Goal: Task Accomplishment & Management: Manage account settings

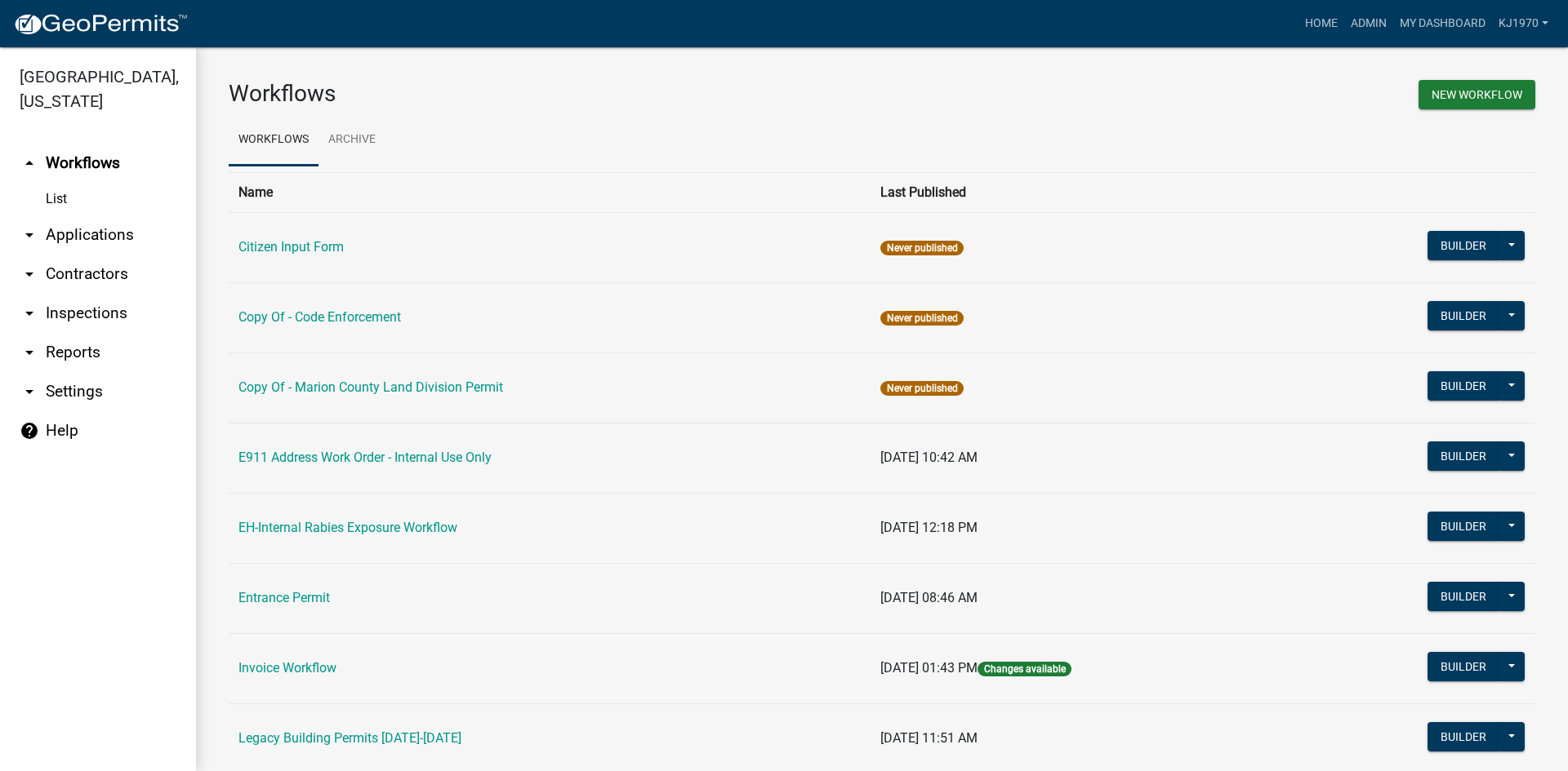
click at [81, 216] on link "arrow_drop_down Applications" at bounding box center [98, 235] width 196 height 39
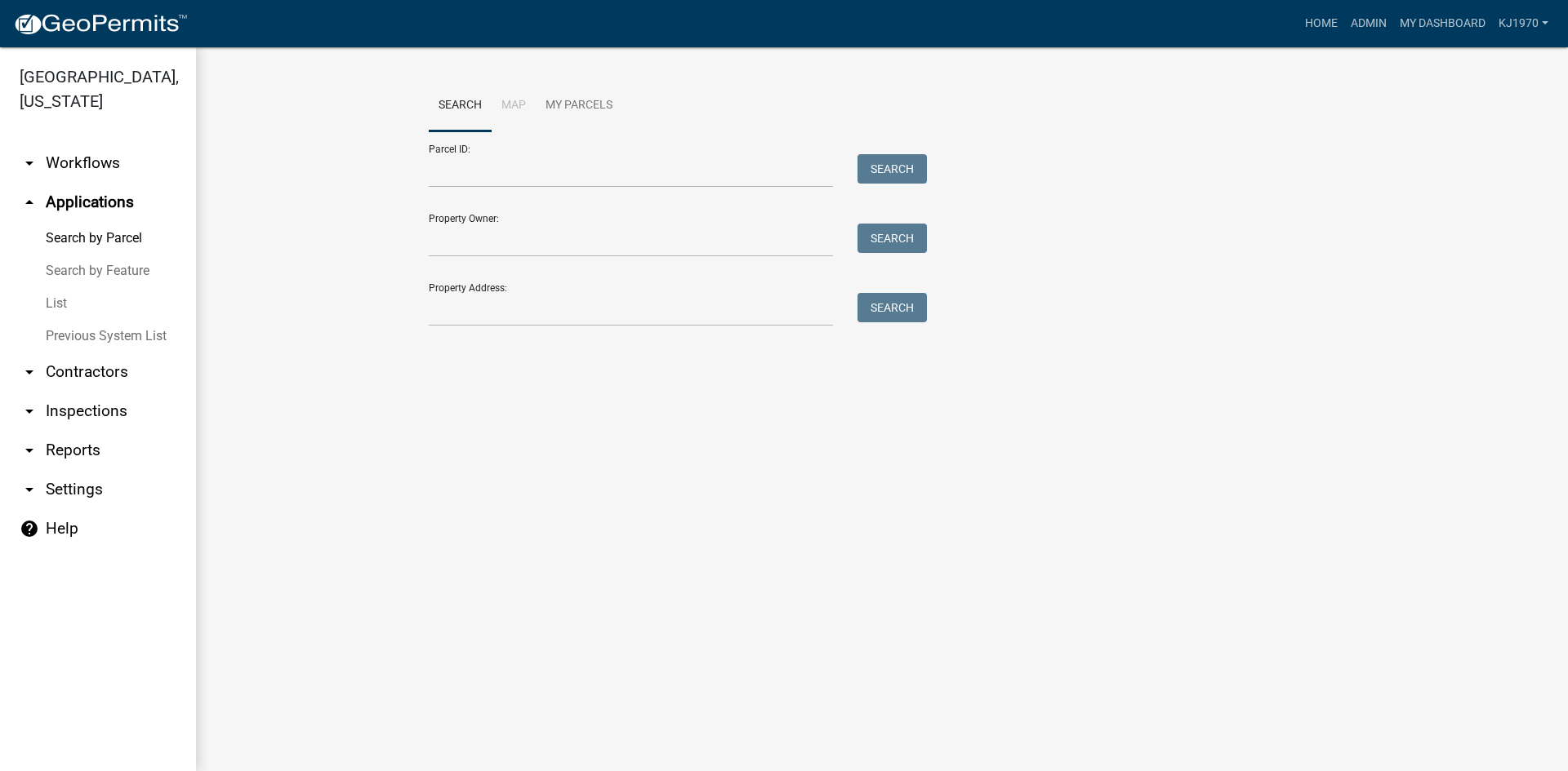
click at [63, 287] on link "List" at bounding box center [98, 303] width 196 height 33
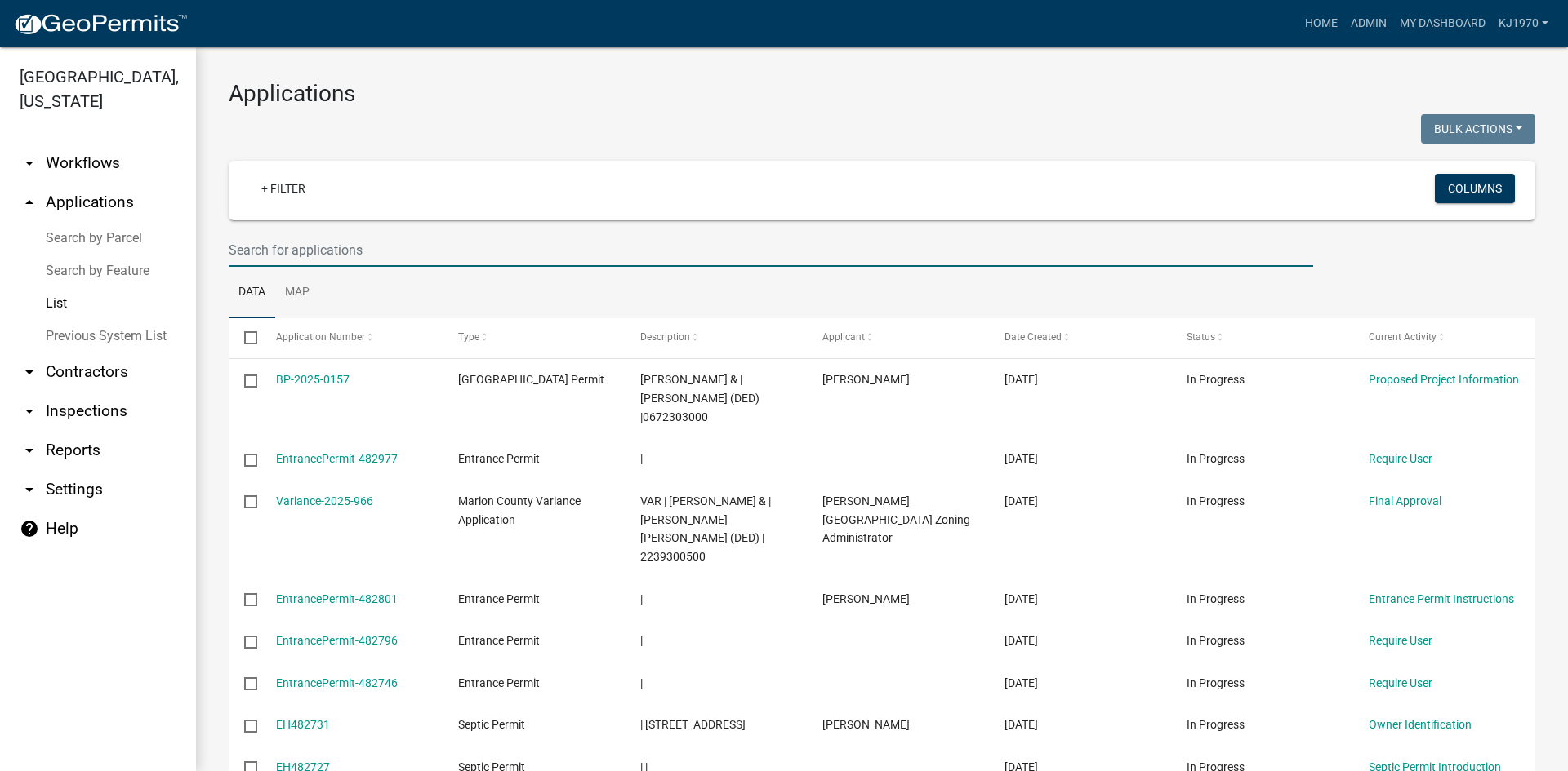
click at [302, 240] on input "text" at bounding box center [771, 250] width 1084 height 34
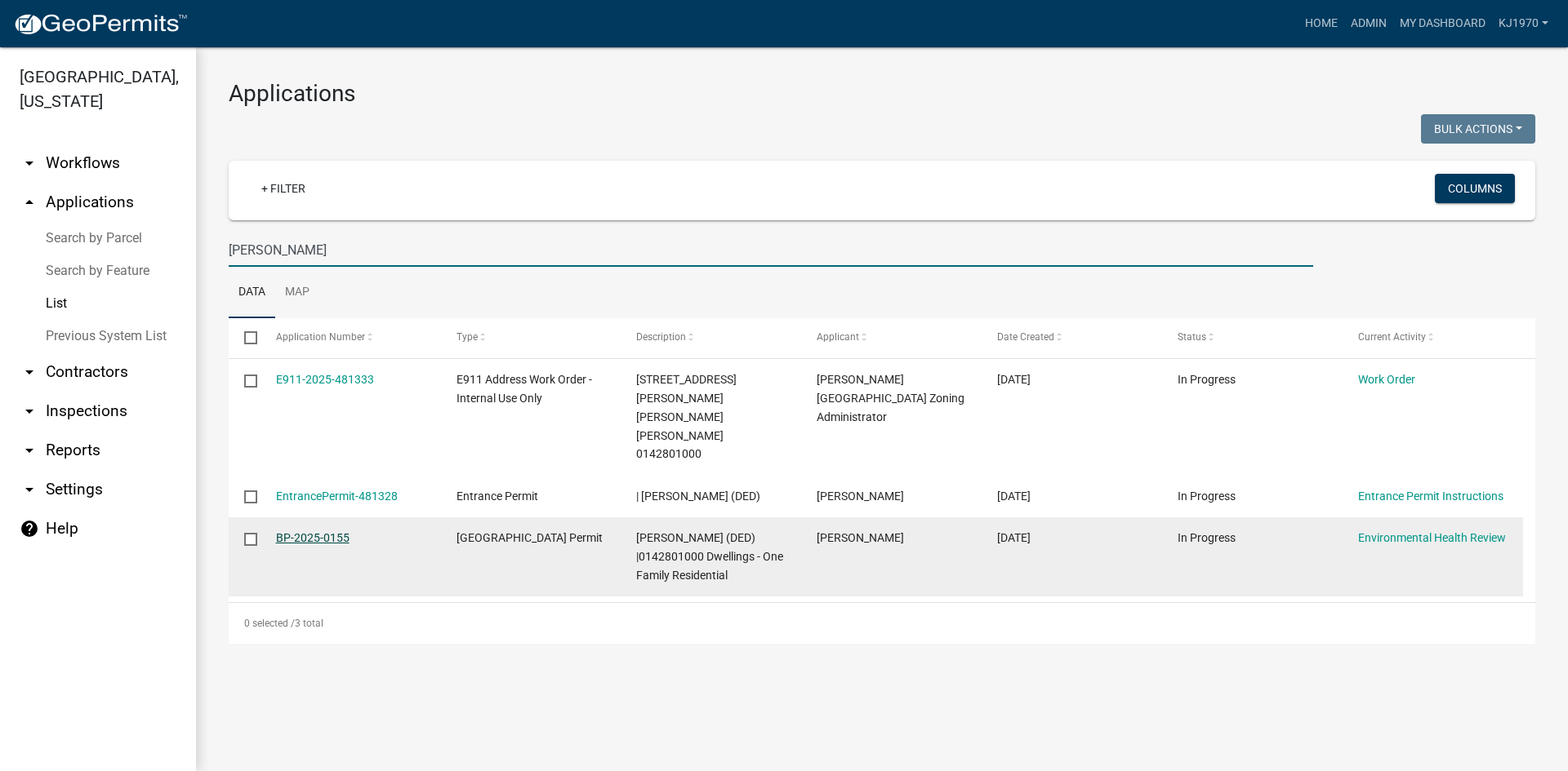
type input "[PERSON_NAME]"
click at [310, 531] on link "BP-2025-0155" at bounding box center [312, 538] width 73 height 13
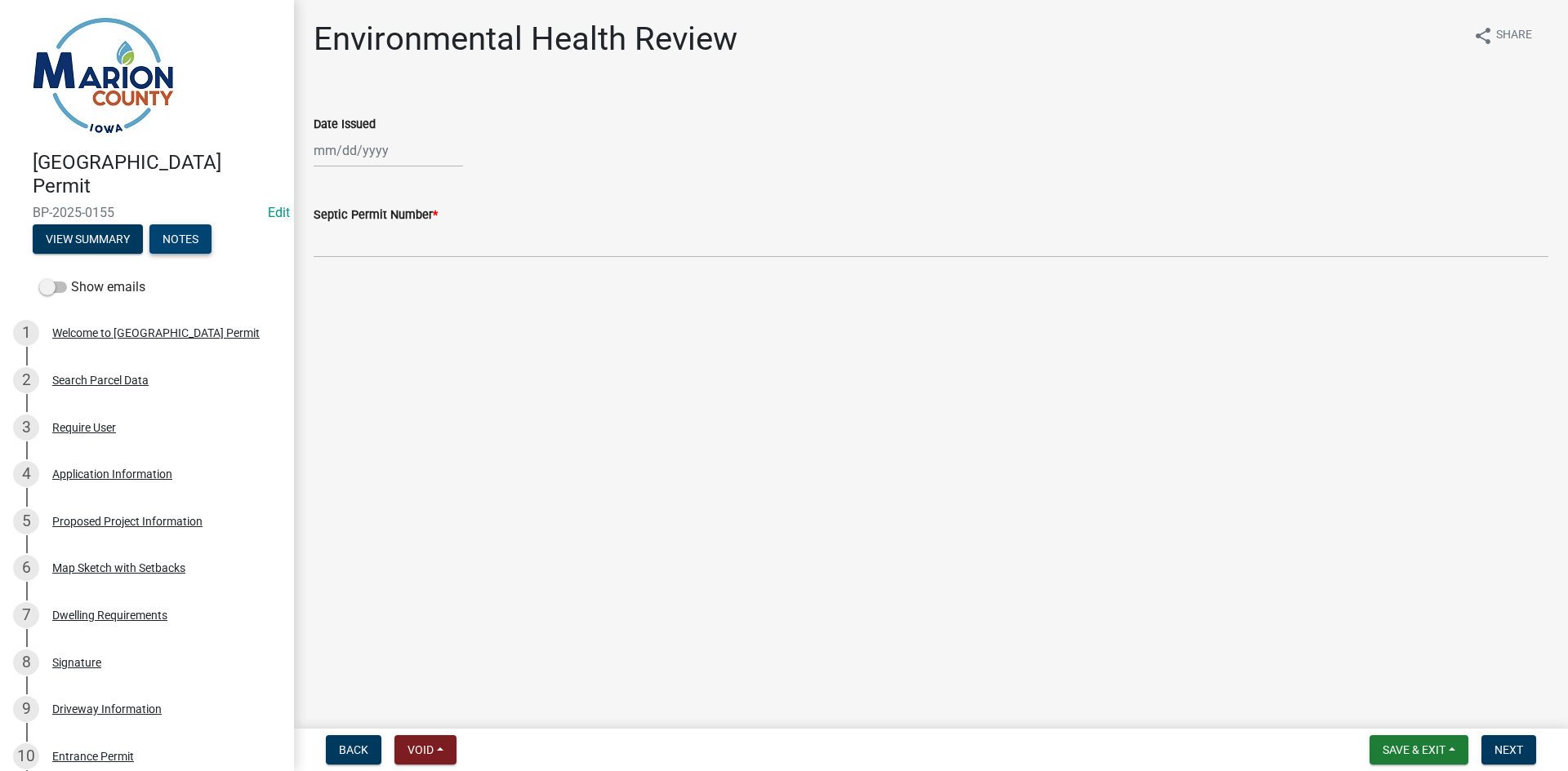
click at [174, 238] on button "Notes" at bounding box center [180, 239] width 62 height 29
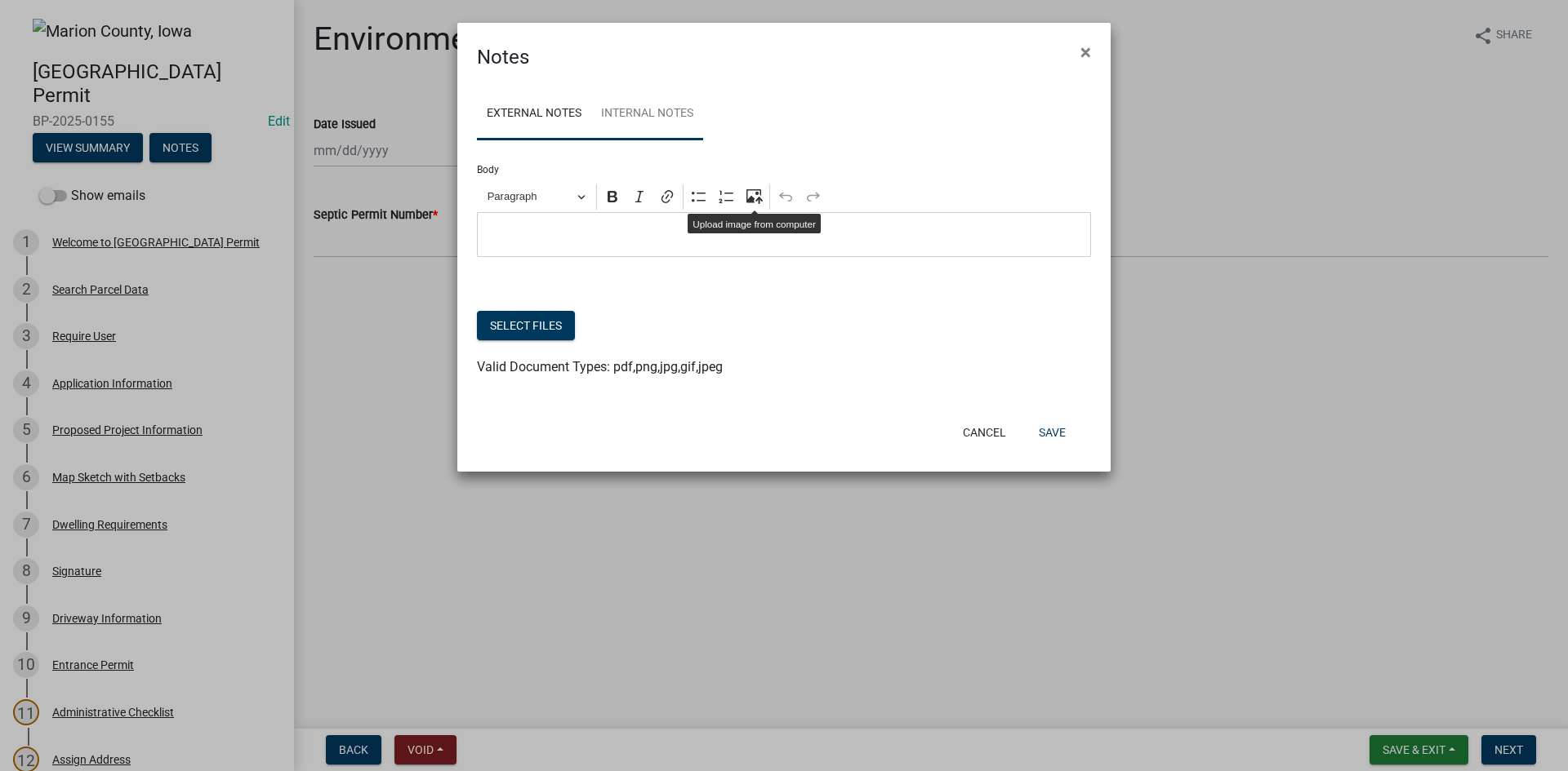
click at [662, 111] on link "Internal Notes" at bounding box center [646, 114] width 111 height 52
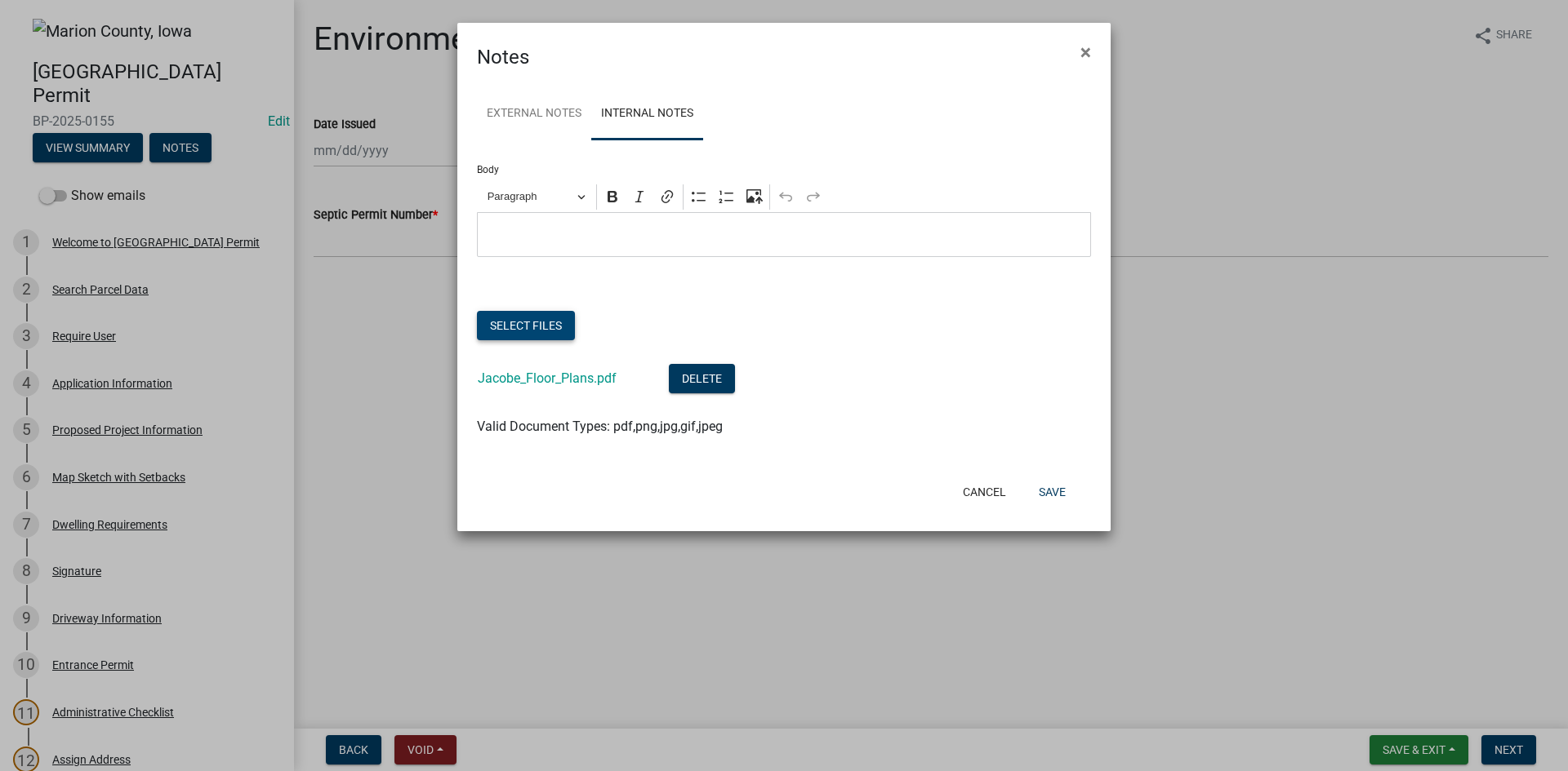
click at [515, 330] on button "Select files" at bounding box center [525, 325] width 98 height 29
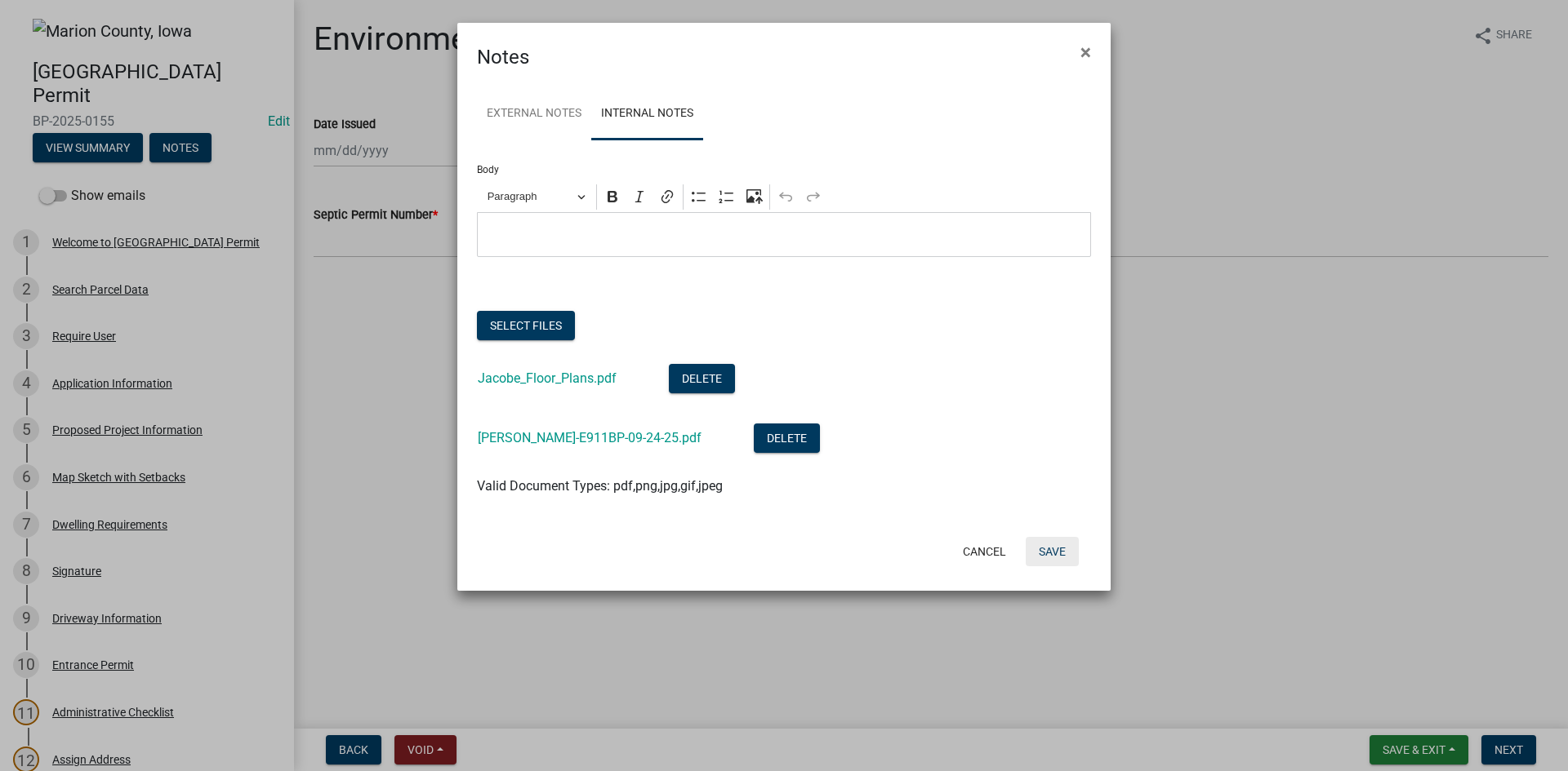
click at [1060, 557] on button "Save" at bounding box center [1052, 551] width 53 height 29
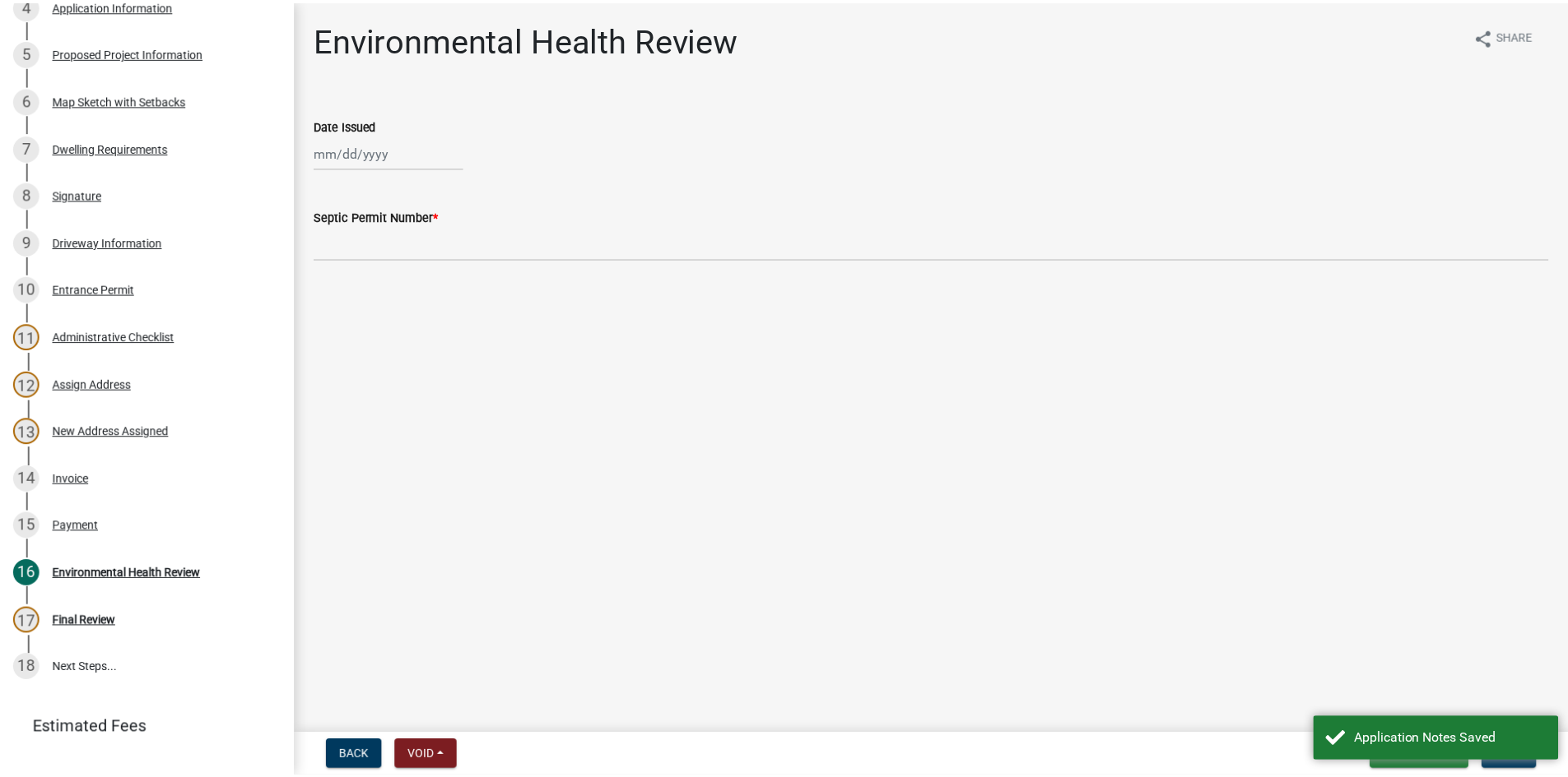
scroll to position [409, 0]
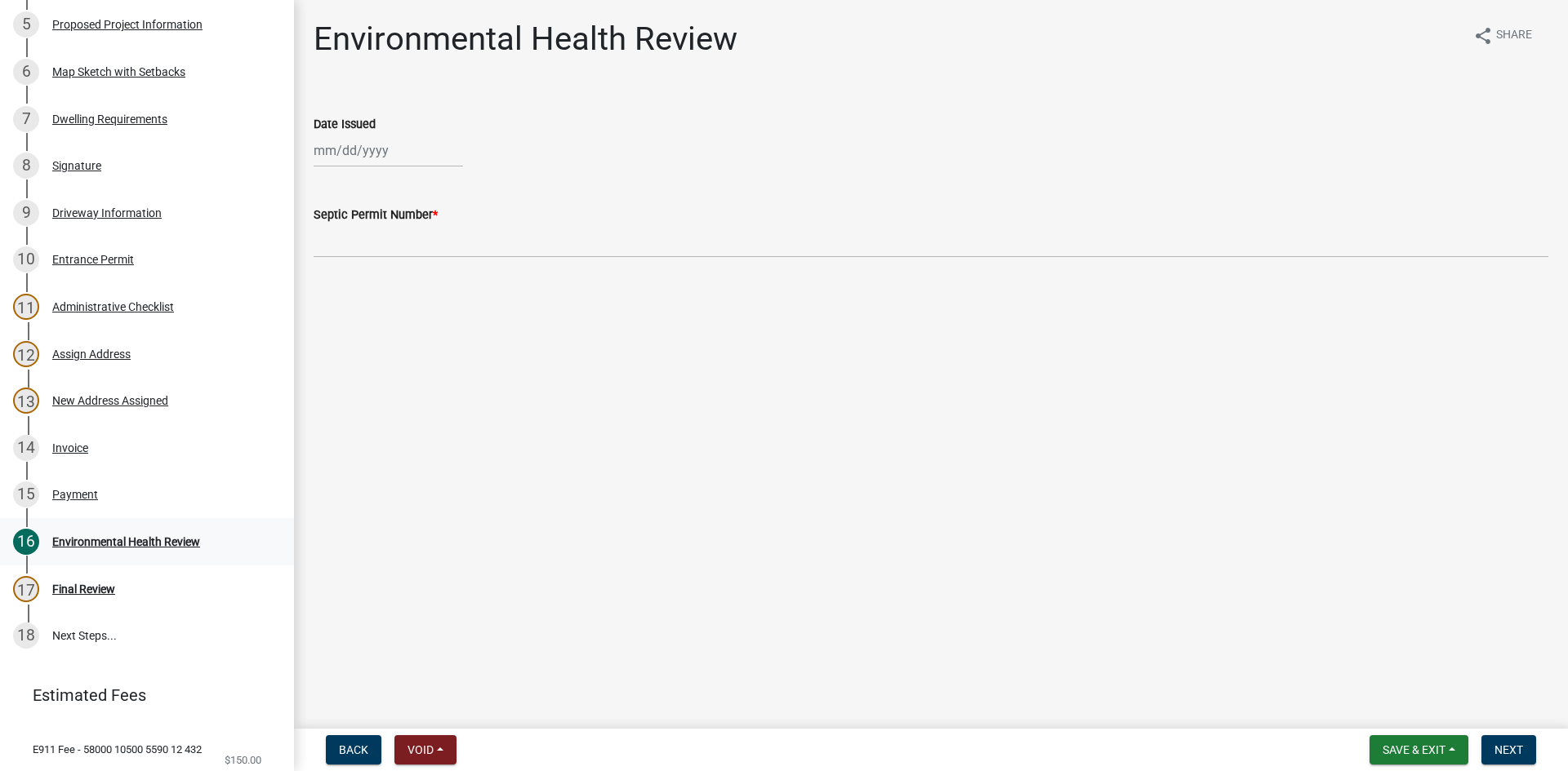
click at [83, 543] on div "Environmental Health Review" at bounding box center [126, 542] width 148 height 11
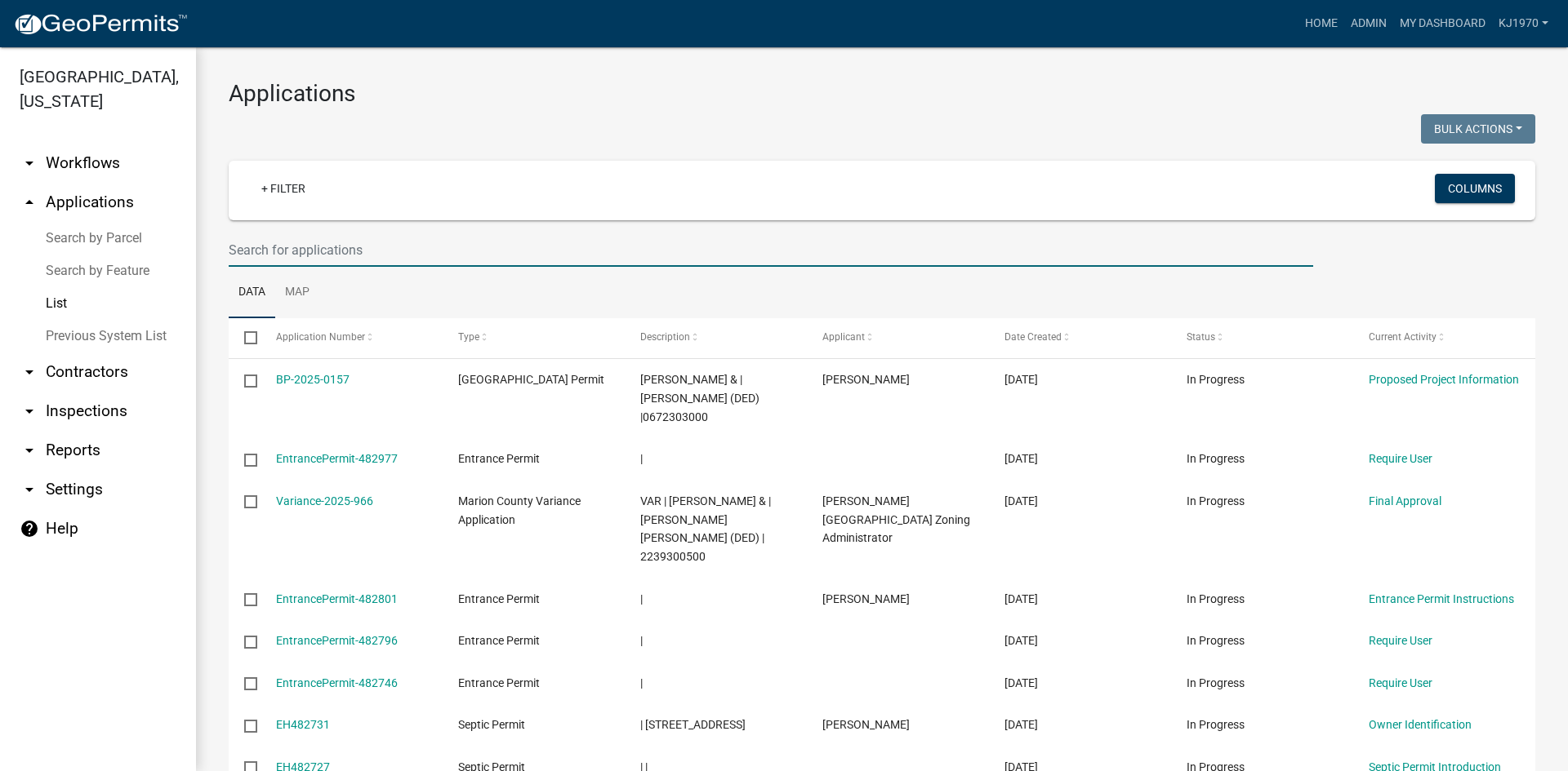
click at [271, 243] on input "text" at bounding box center [771, 250] width 1084 height 34
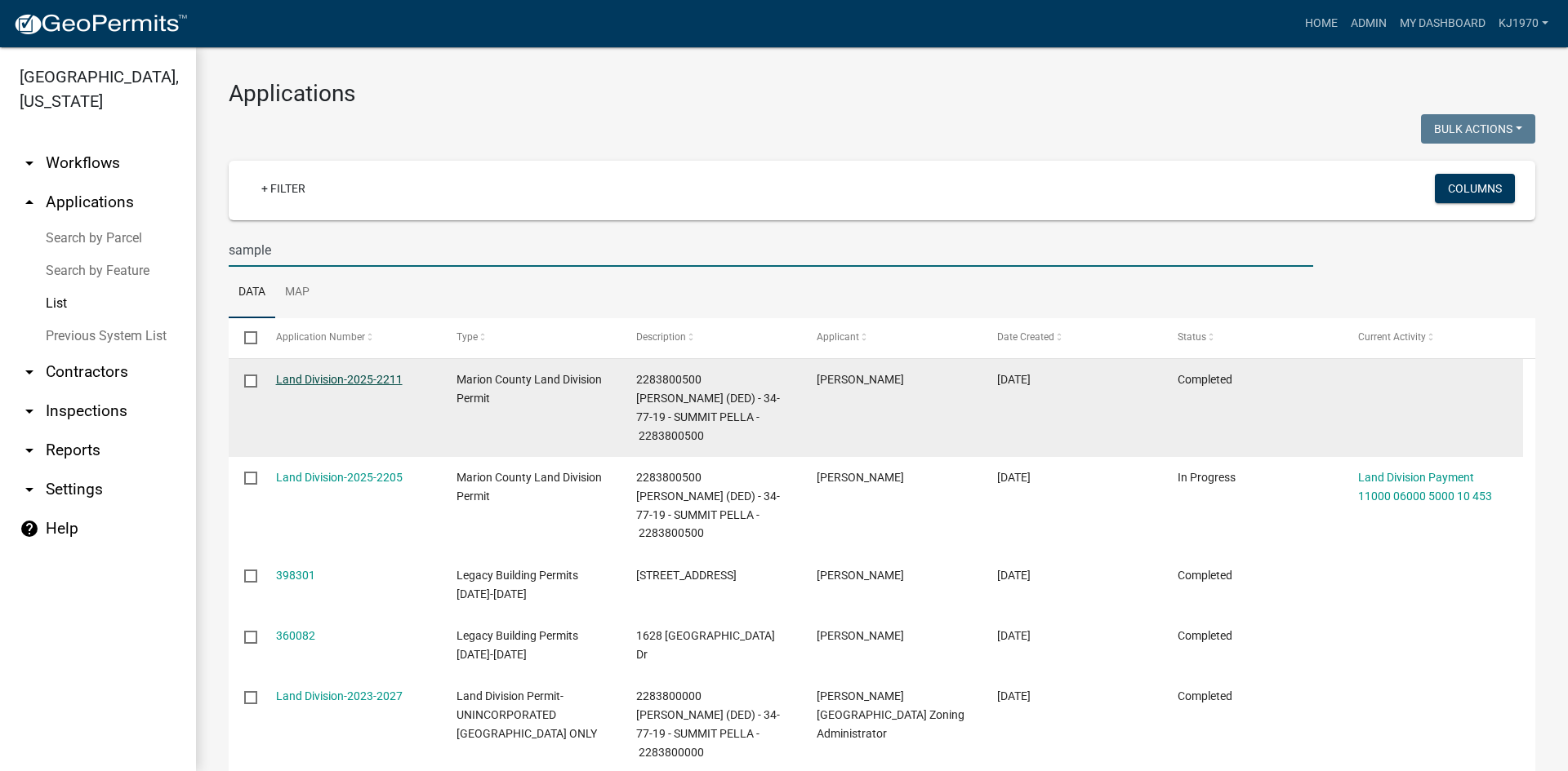
type input "sample"
click at [337, 374] on link "Land Division-2025-2211" at bounding box center [339, 379] width 126 height 13
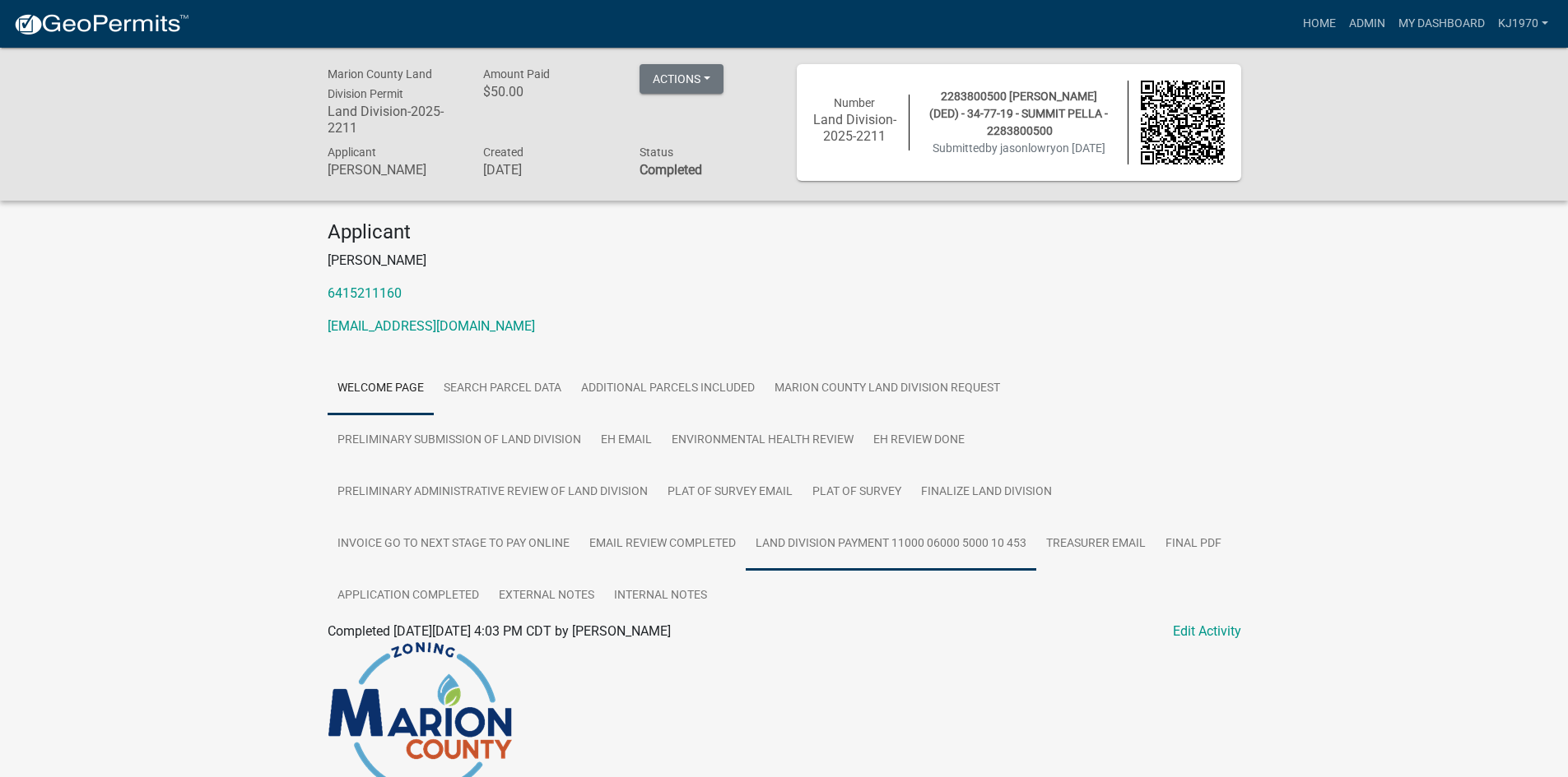
click at [860, 543] on link "Land Division Payment 11000 06000 5000 10 453" at bounding box center [891, 544] width 291 height 53
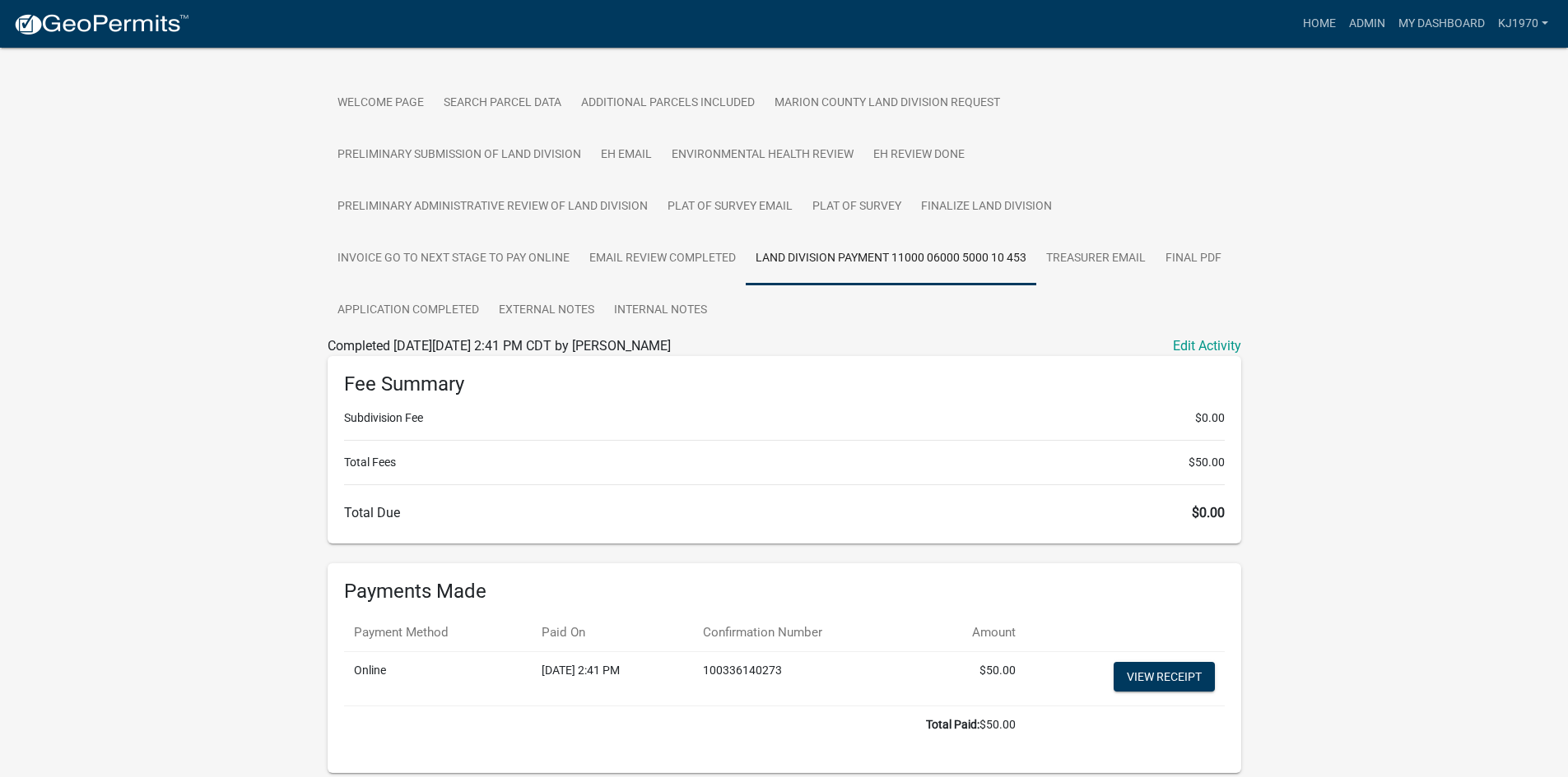
scroll to position [288, 0]
click at [1150, 680] on link "View receipt" at bounding box center [1164, 674] width 102 height 29
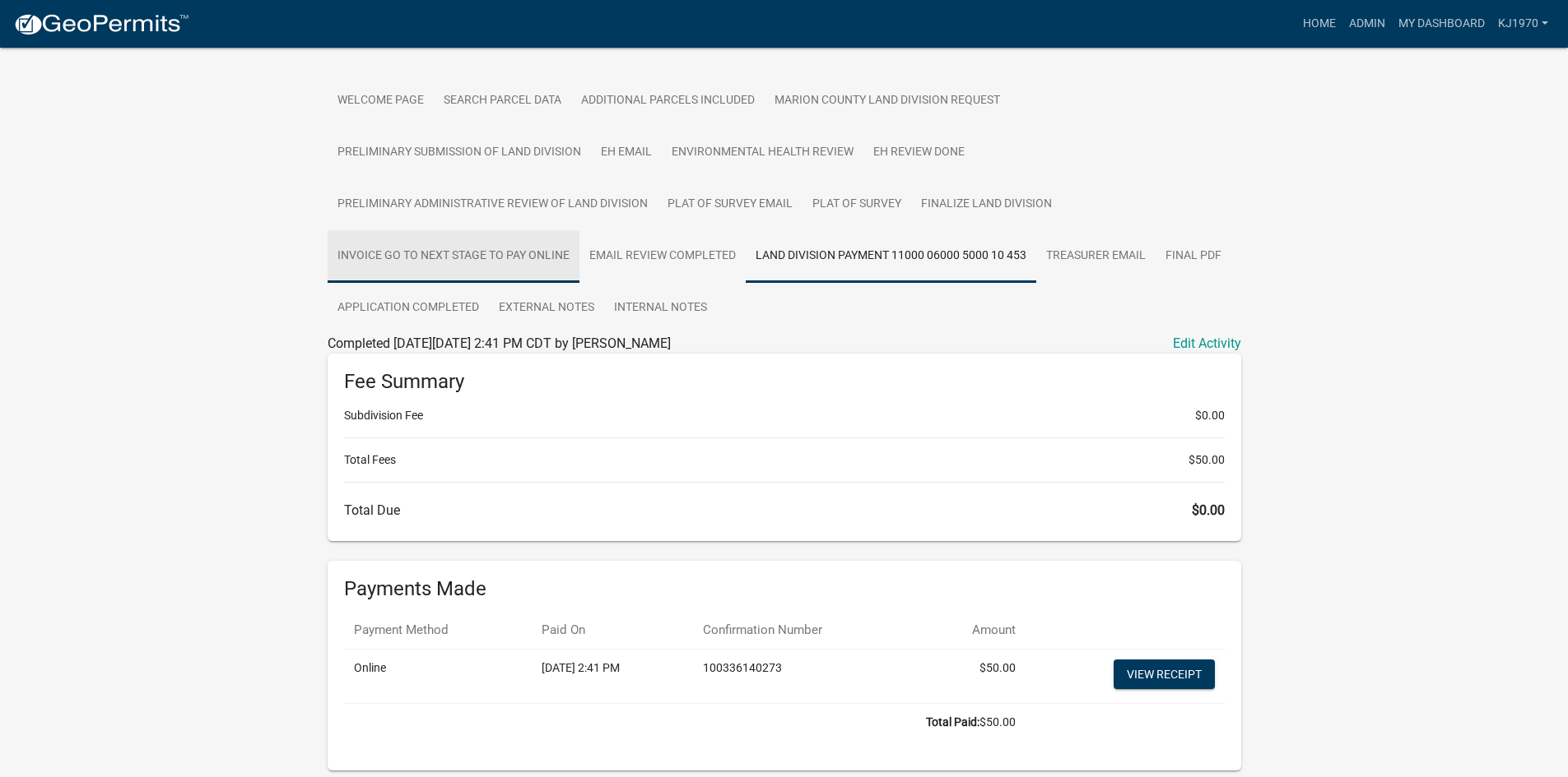
click at [541, 256] on link "Invoice GO TO NEXT STAGE TO PAY ONLINE" at bounding box center [453, 257] width 252 height 53
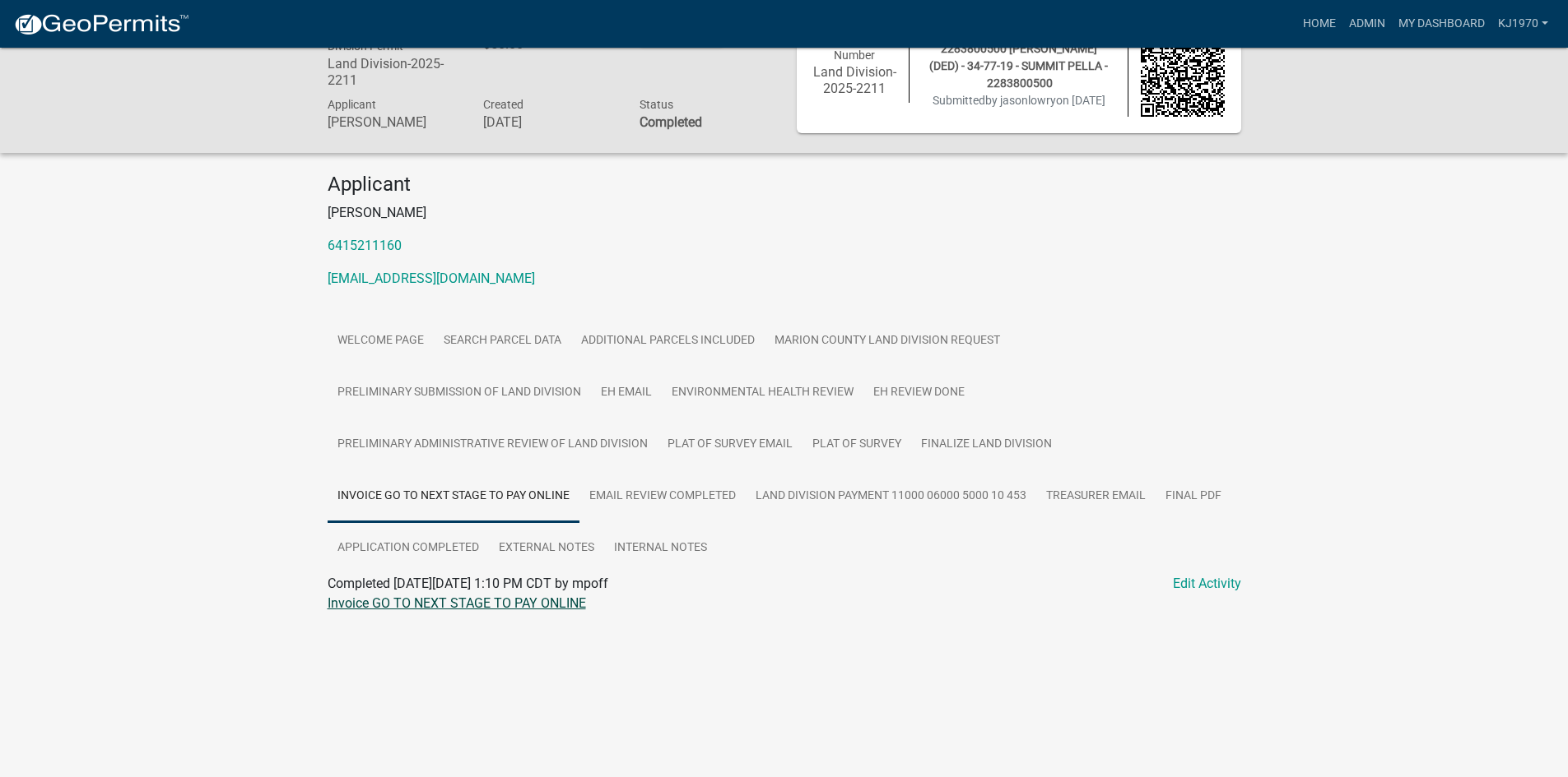
click at [530, 605] on link "Invoice GO TO NEXT STAGE TO PAY ONLINE" at bounding box center [456, 603] width 259 height 16
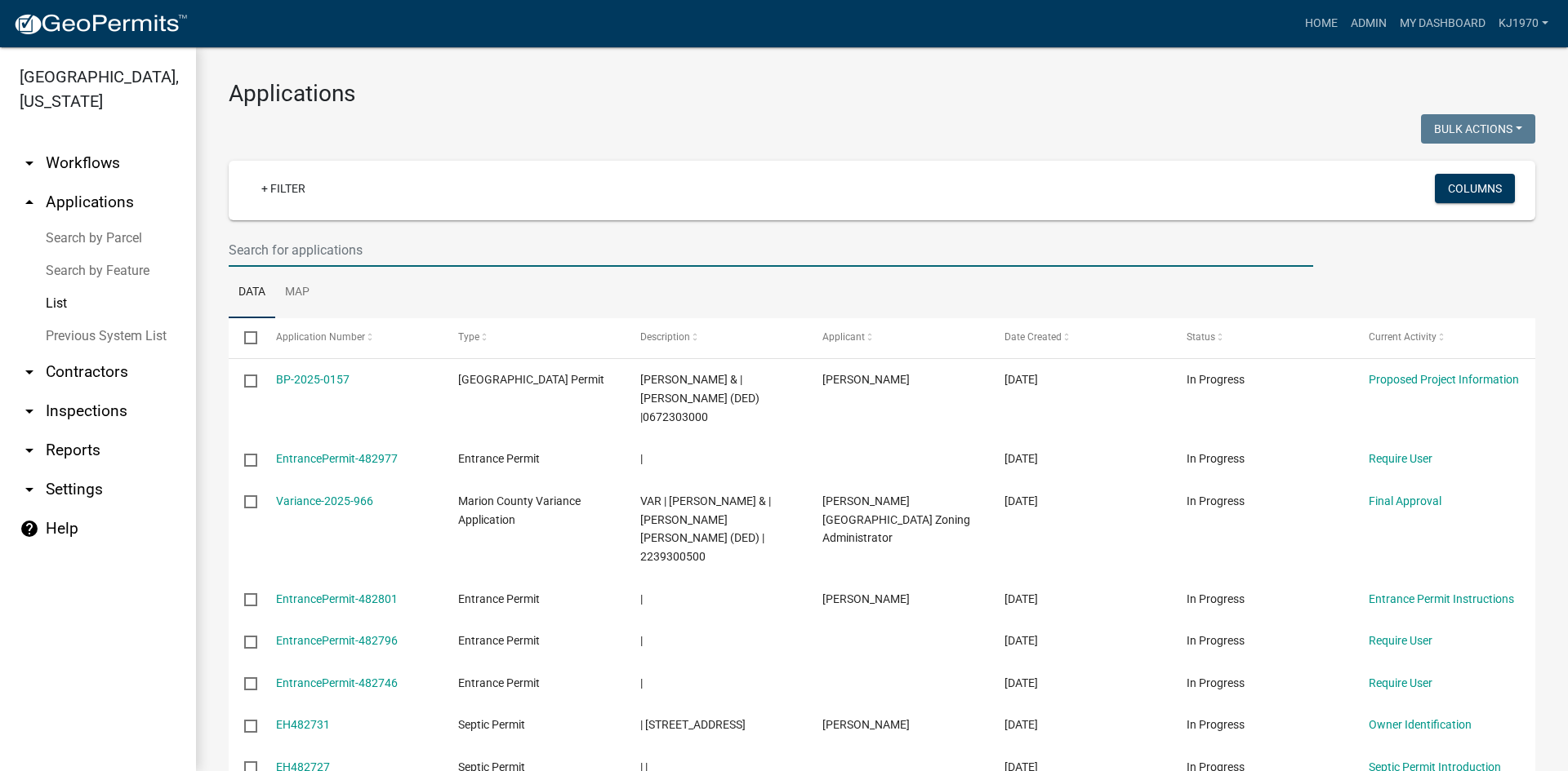
click at [267, 246] on input "text" at bounding box center [771, 250] width 1084 height 34
type input "sample"
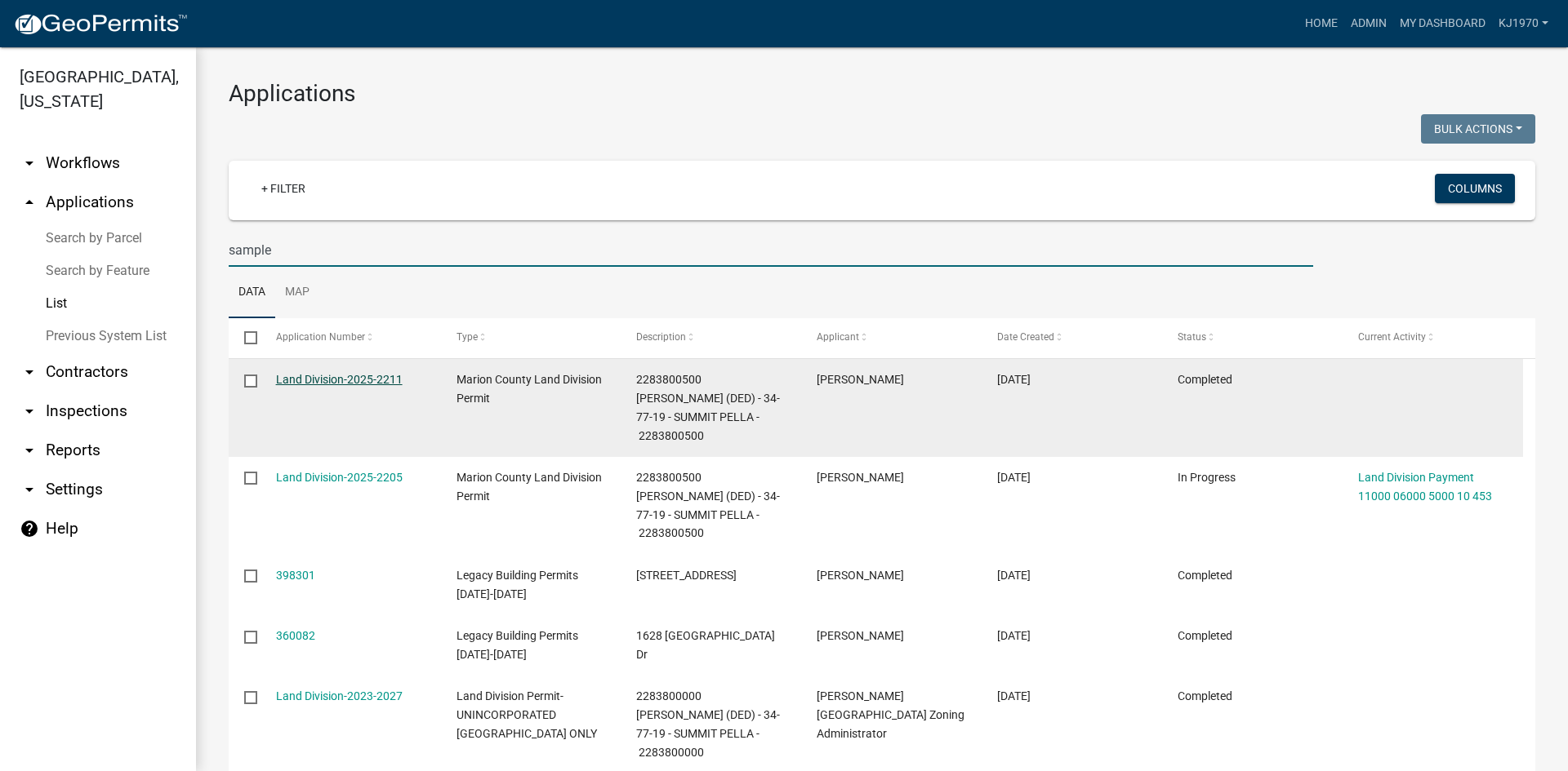
click at [327, 379] on link "Land Division-2025-2211" at bounding box center [339, 379] width 126 height 13
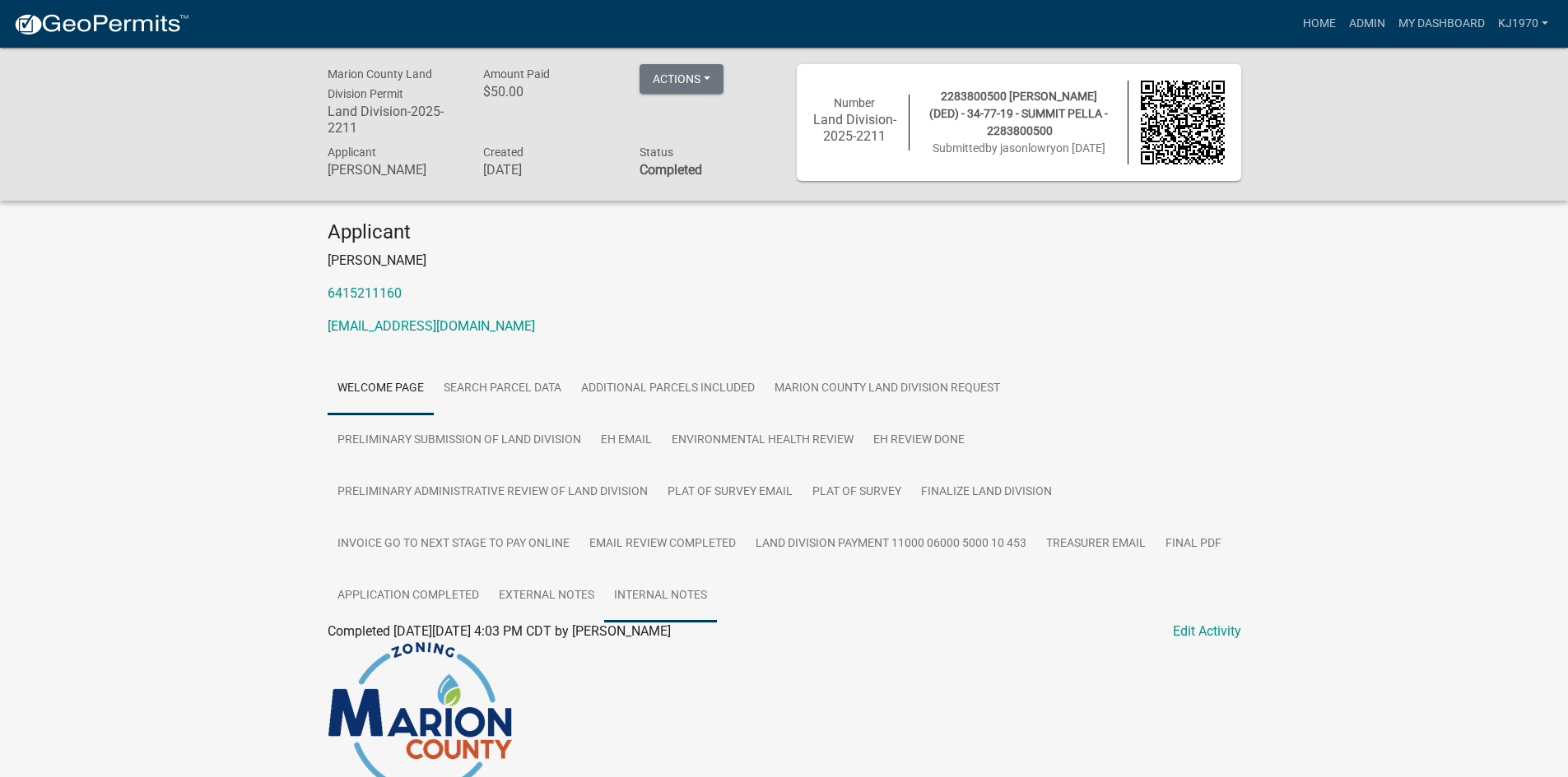
click at [626, 594] on link "Internal Notes" at bounding box center [661, 596] width 112 height 53
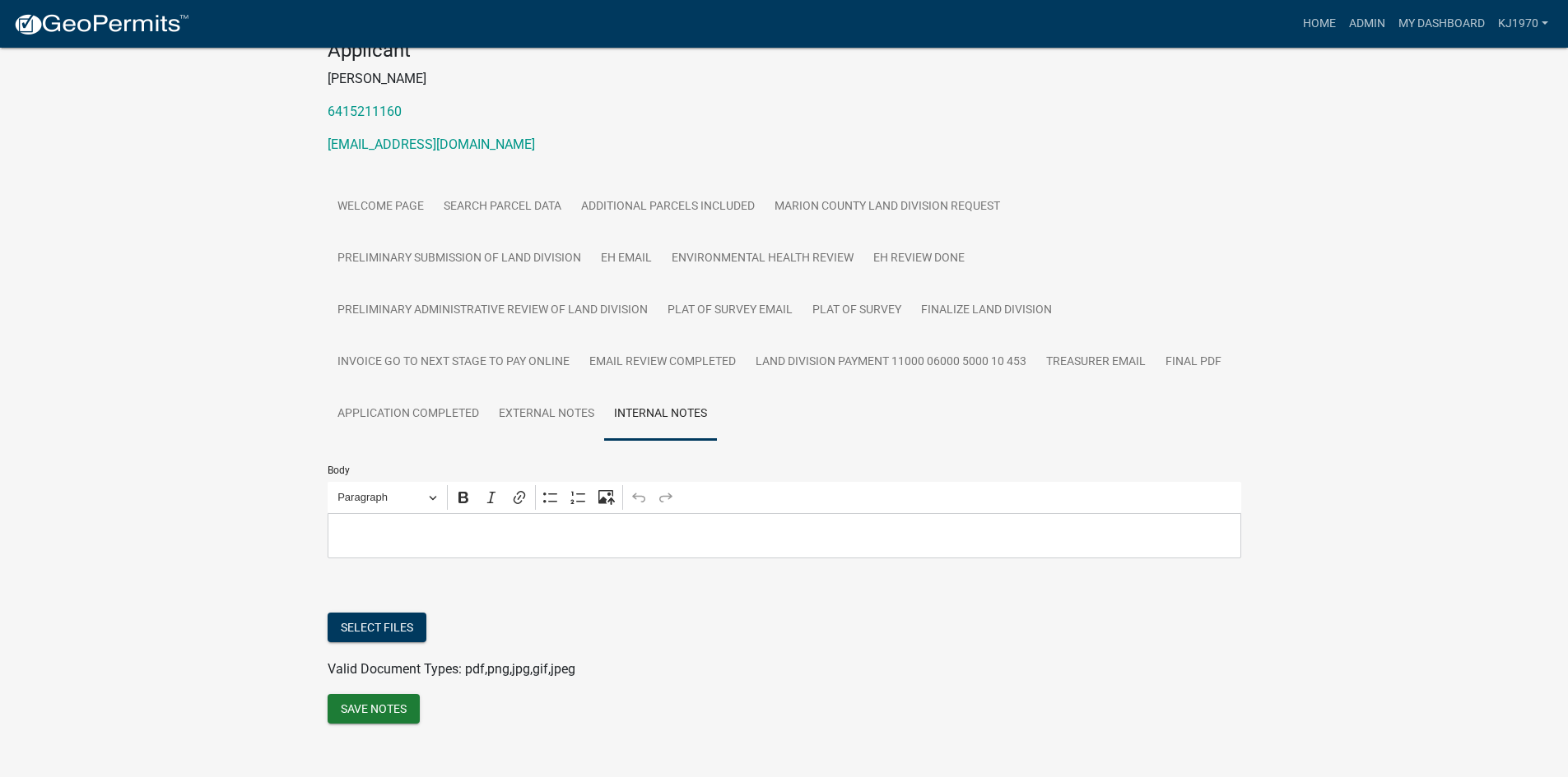
scroll to position [202, 0]
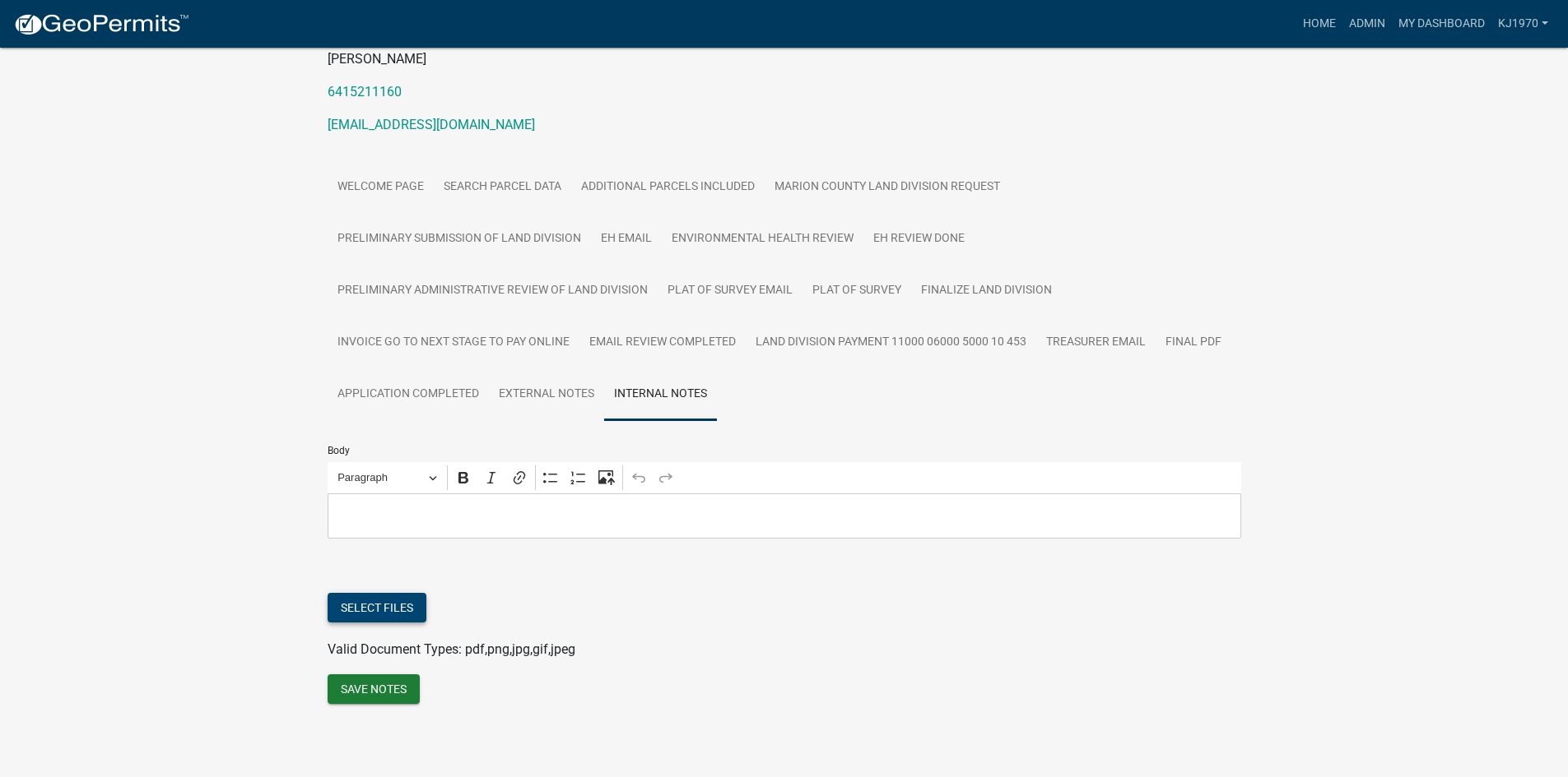
click at [375, 603] on button "Select files" at bounding box center [376, 608] width 99 height 29
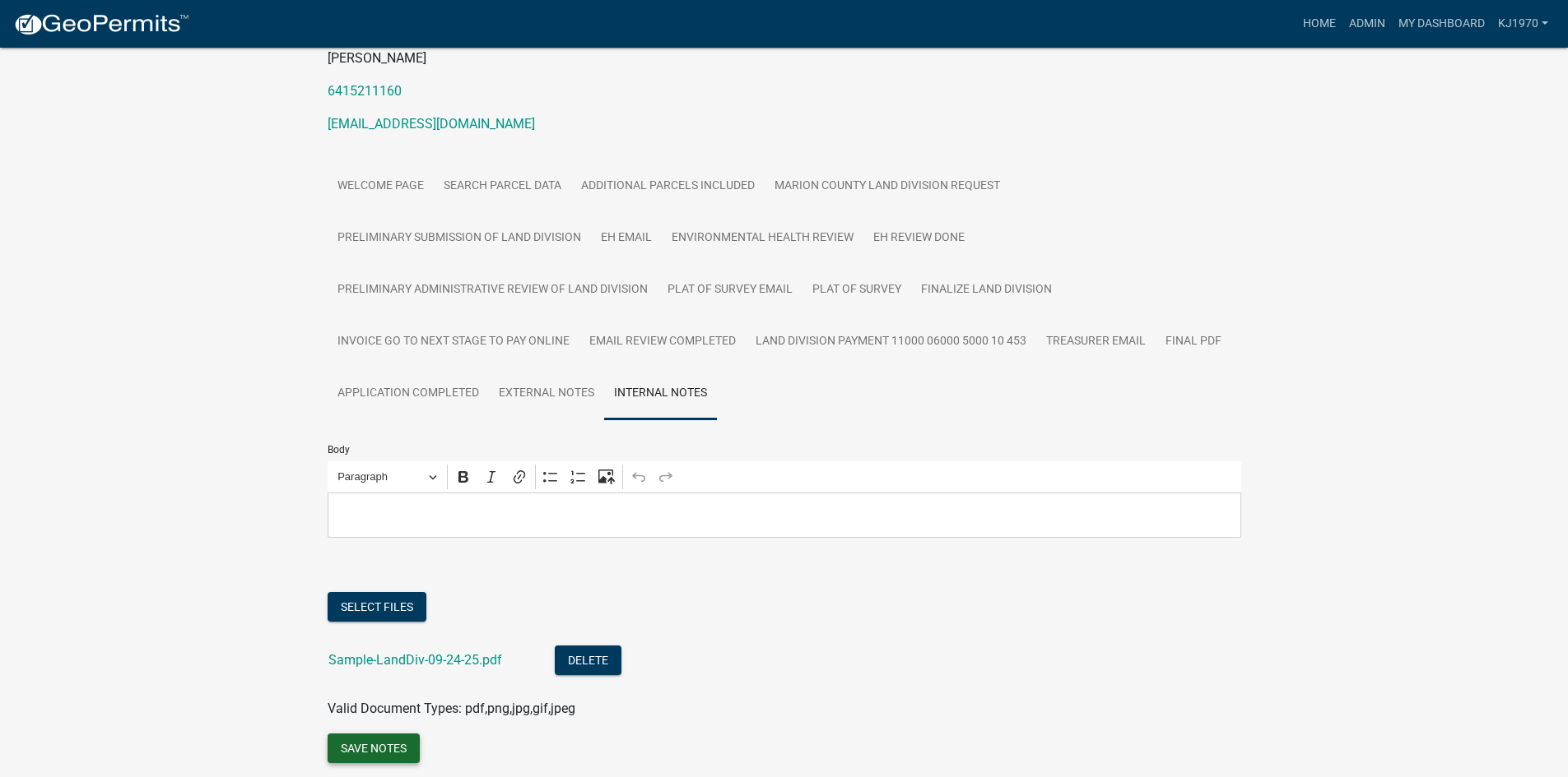
click at [382, 752] on button "Save Notes" at bounding box center [373, 748] width 92 height 29
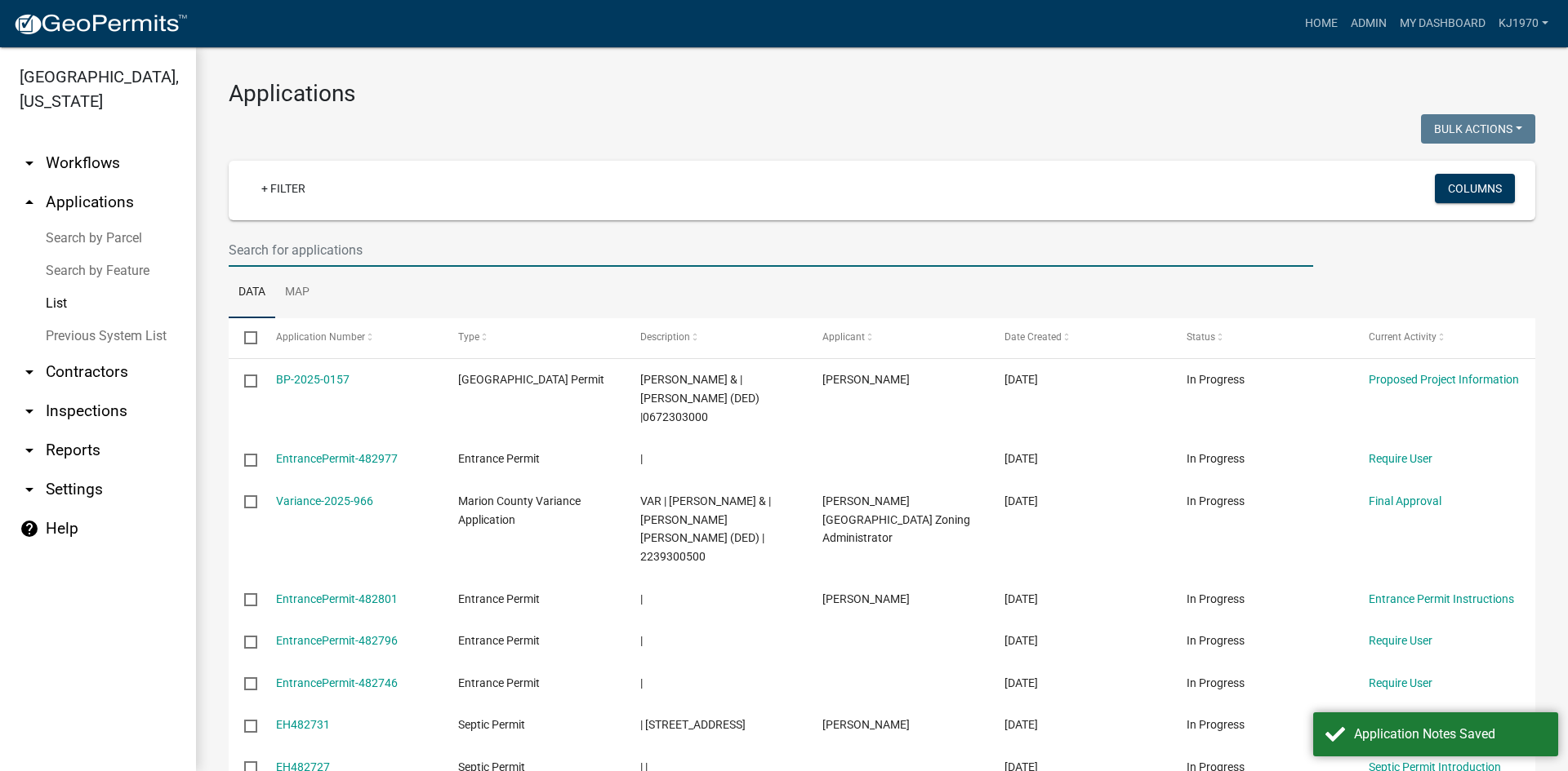
click at [317, 250] on input "text" at bounding box center [771, 250] width 1084 height 34
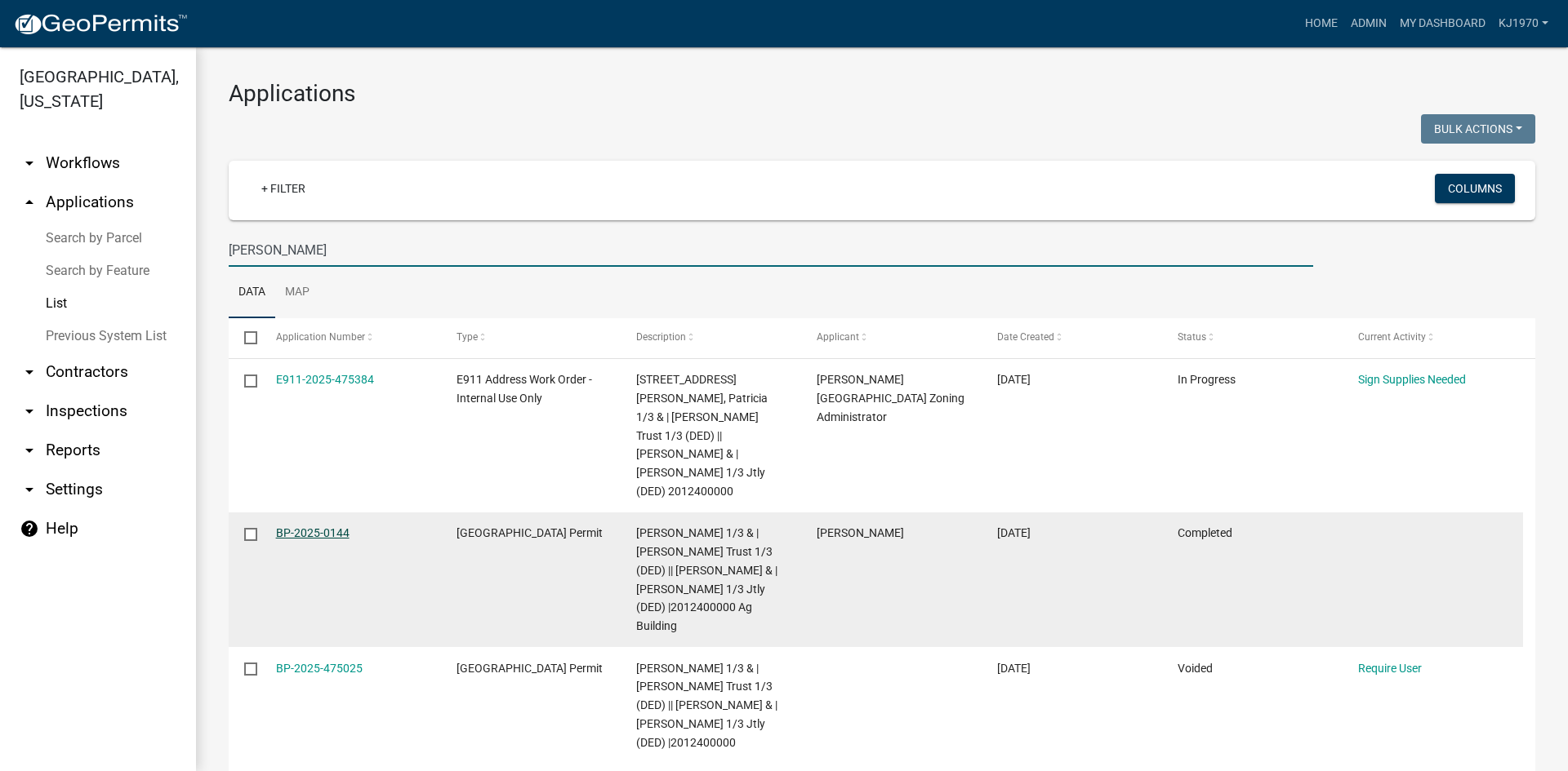
type input "[PERSON_NAME]"
click at [294, 526] on link "BP-2025-0144" at bounding box center [312, 532] width 73 height 13
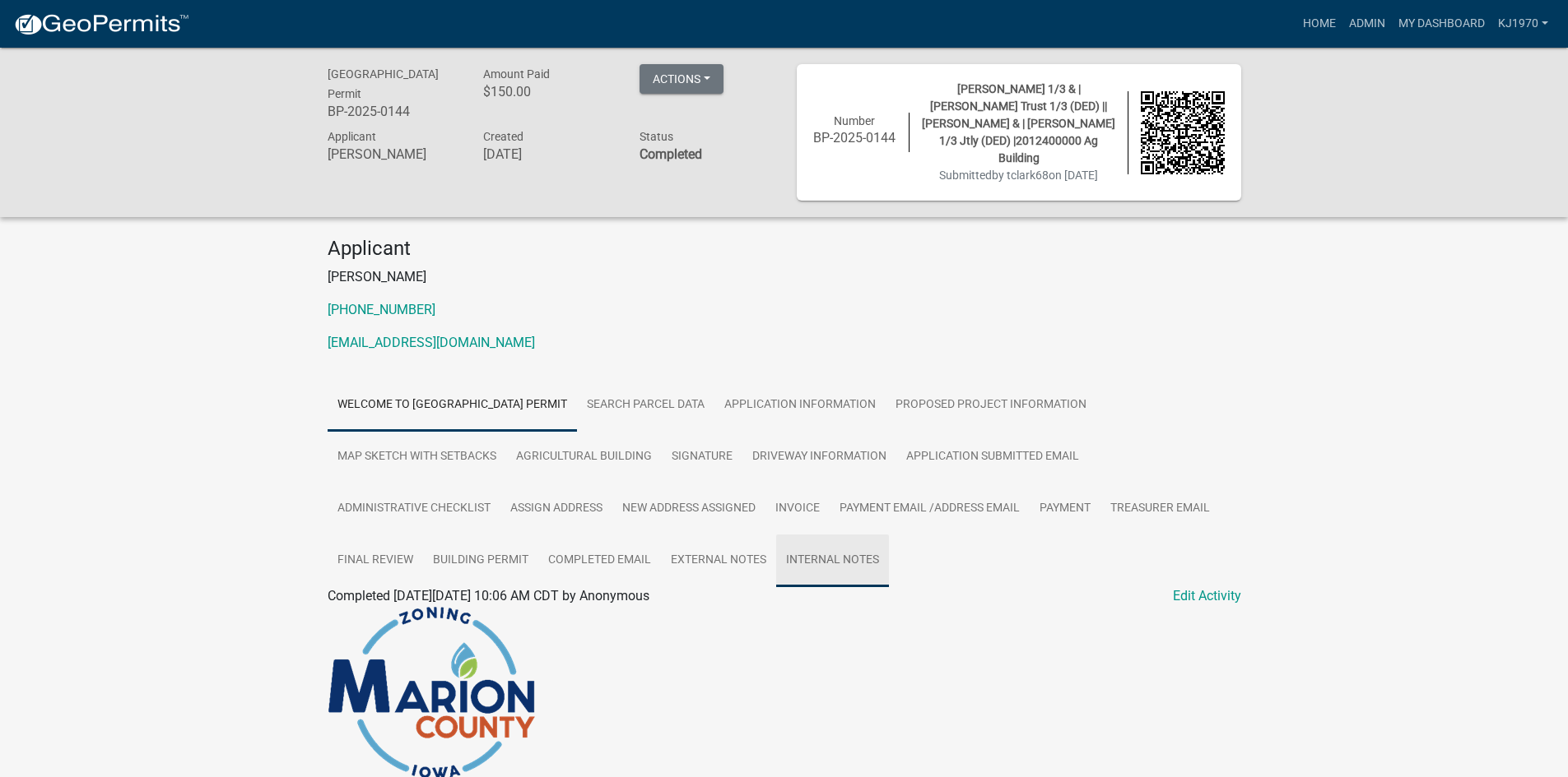
click at [824, 555] on link "Internal Notes" at bounding box center [833, 560] width 112 height 53
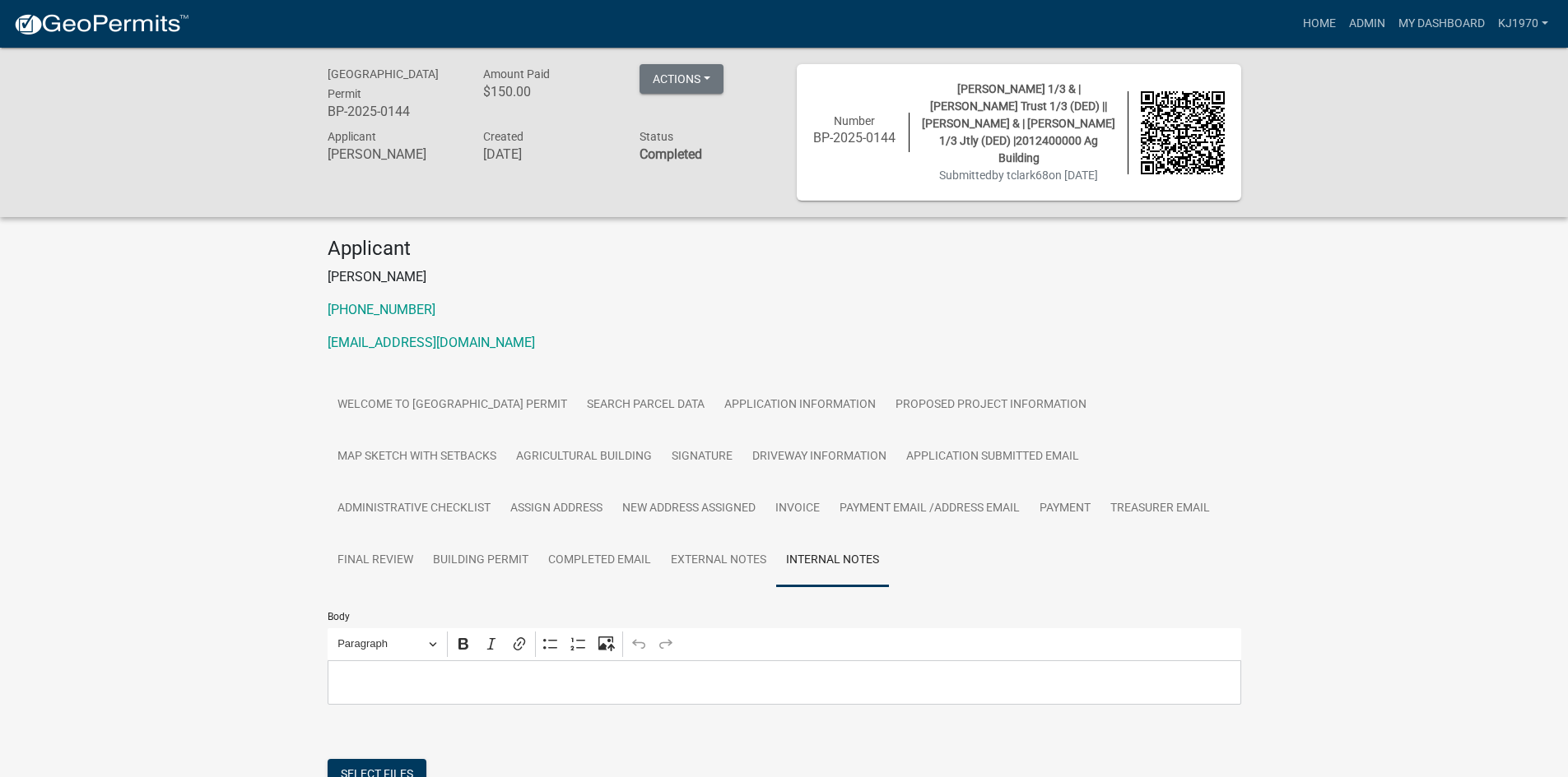
click at [1567, 707] on div "[GEOGRAPHIC_DATA] Permit BP-2025-0144 Amount Paid $150.00 Actions View receipt …" at bounding box center [784, 486] width 1568 height 876
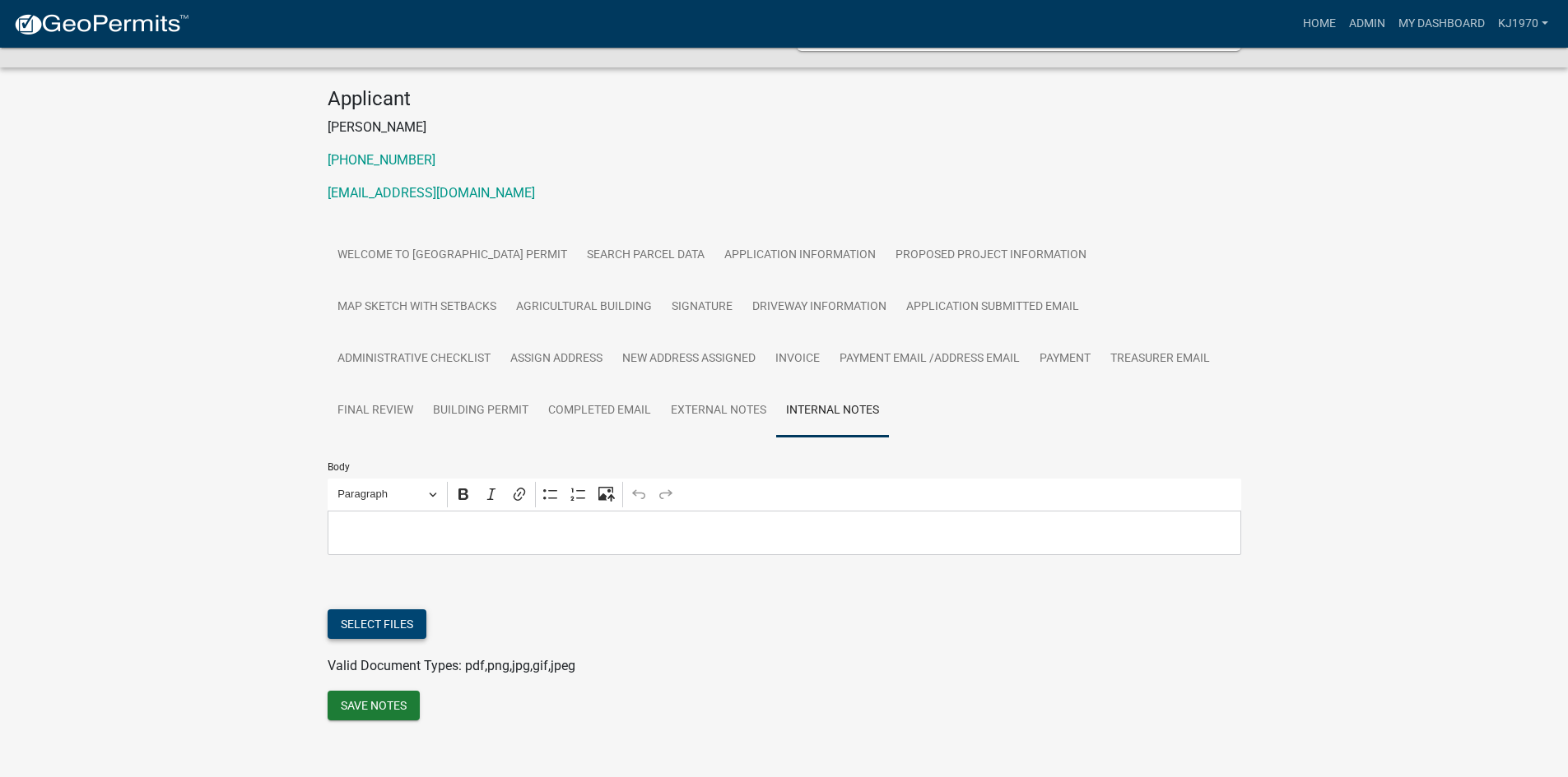
click at [369, 609] on button "Select files" at bounding box center [376, 624] width 99 height 29
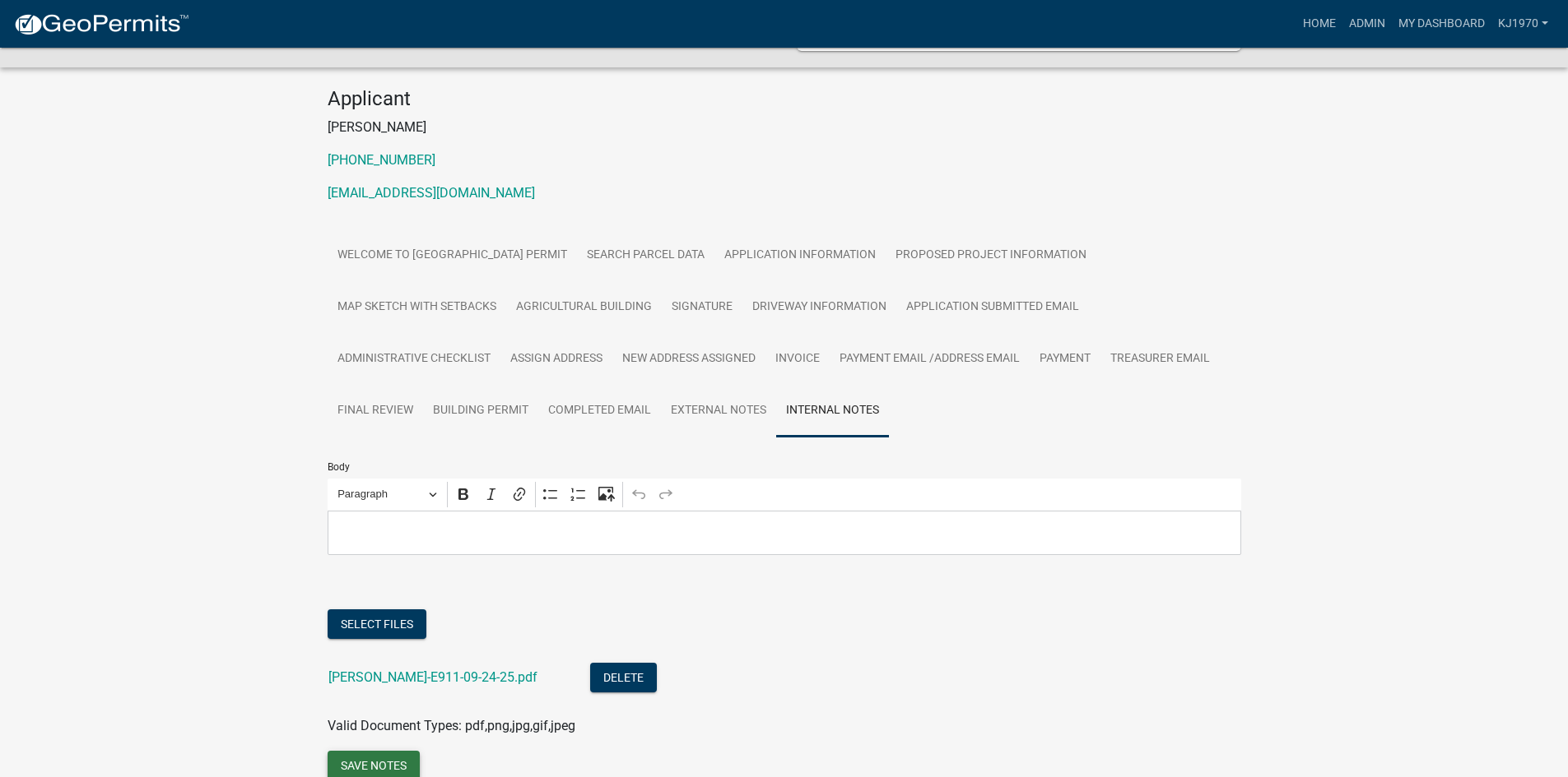
click at [390, 756] on button "Save Notes" at bounding box center [373, 765] width 92 height 29
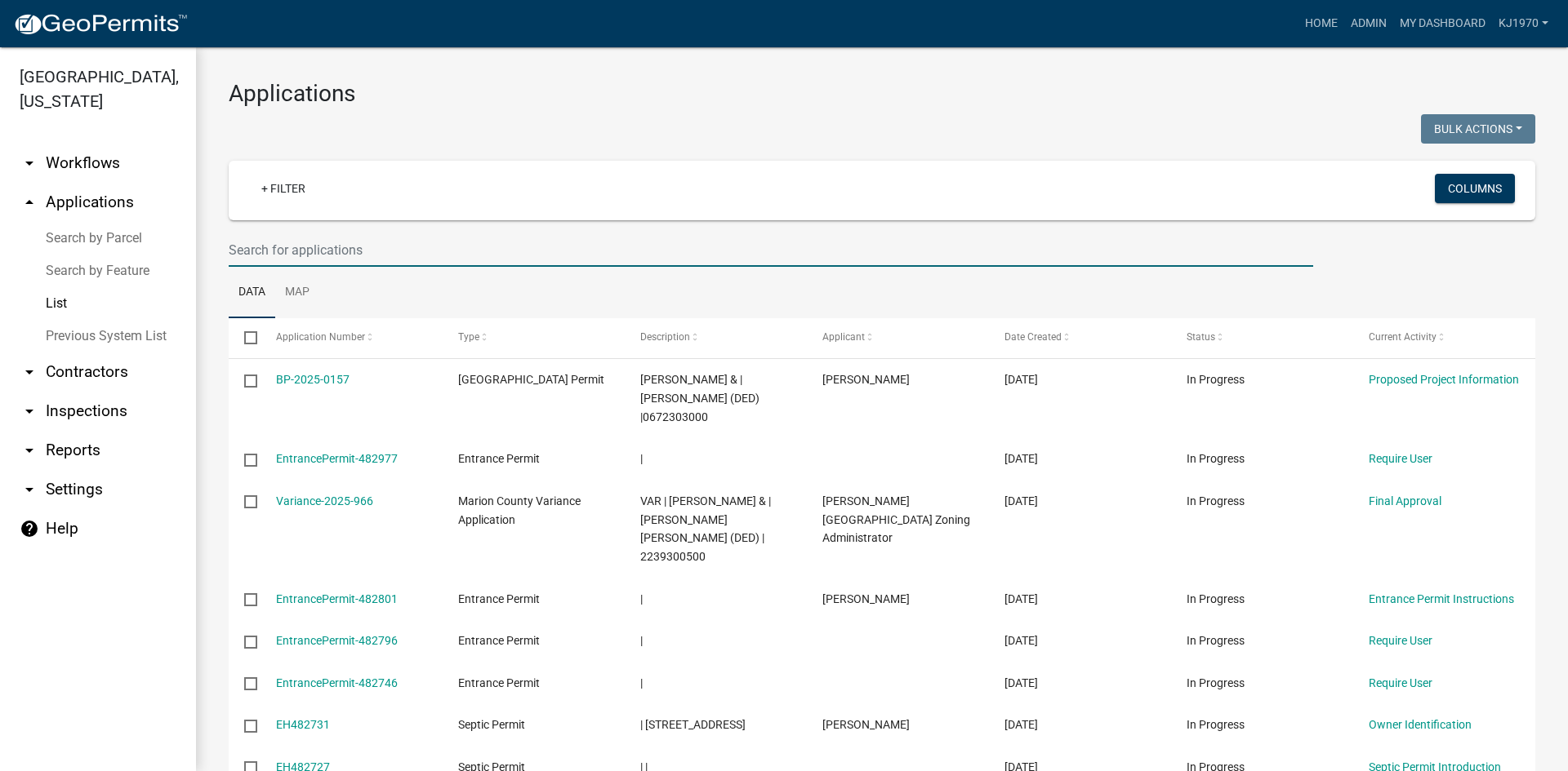
click at [297, 246] on input "text" at bounding box center [771, 250] width 1084 height 34
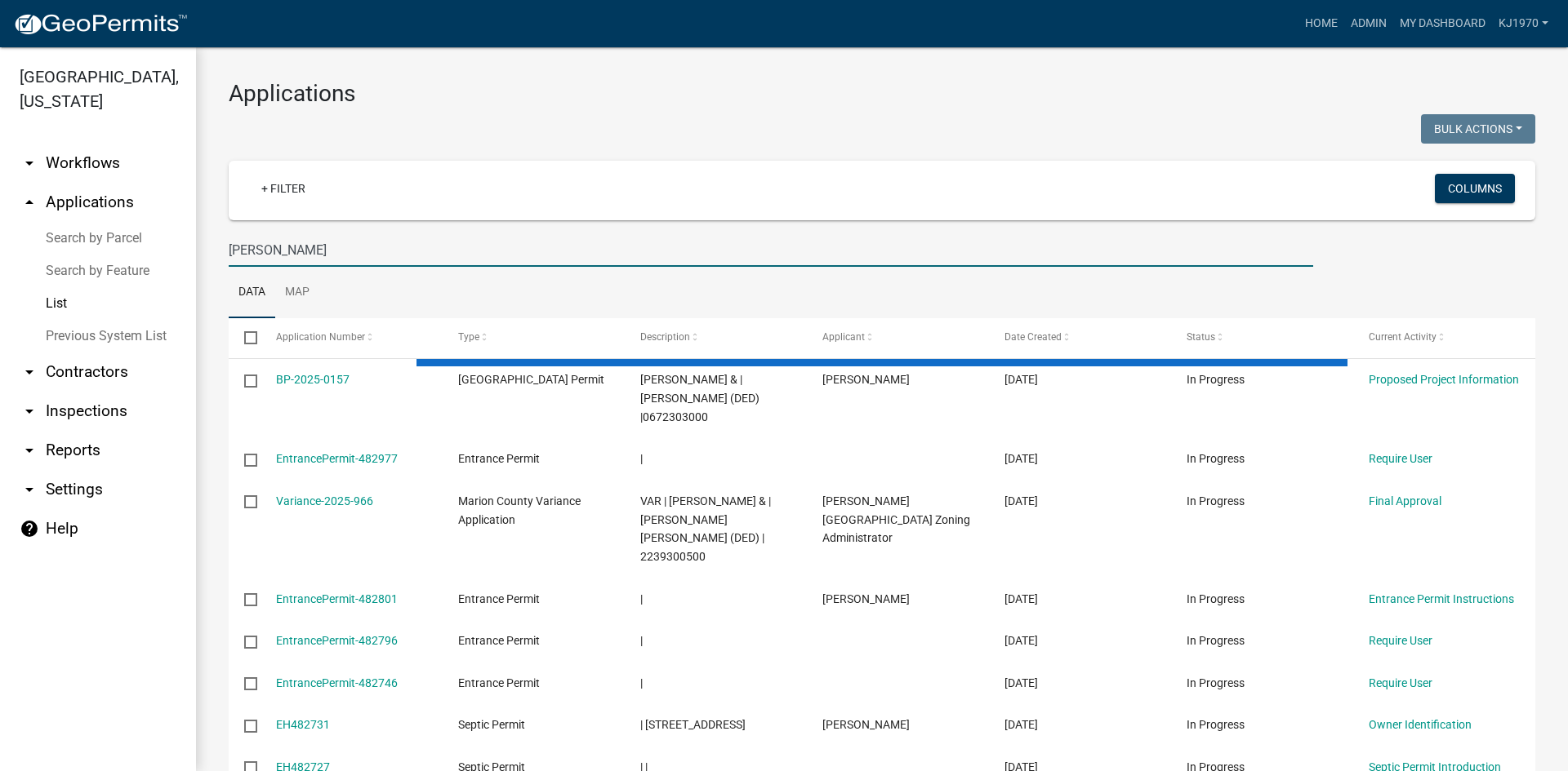
type input "[PERSON_NAME]"
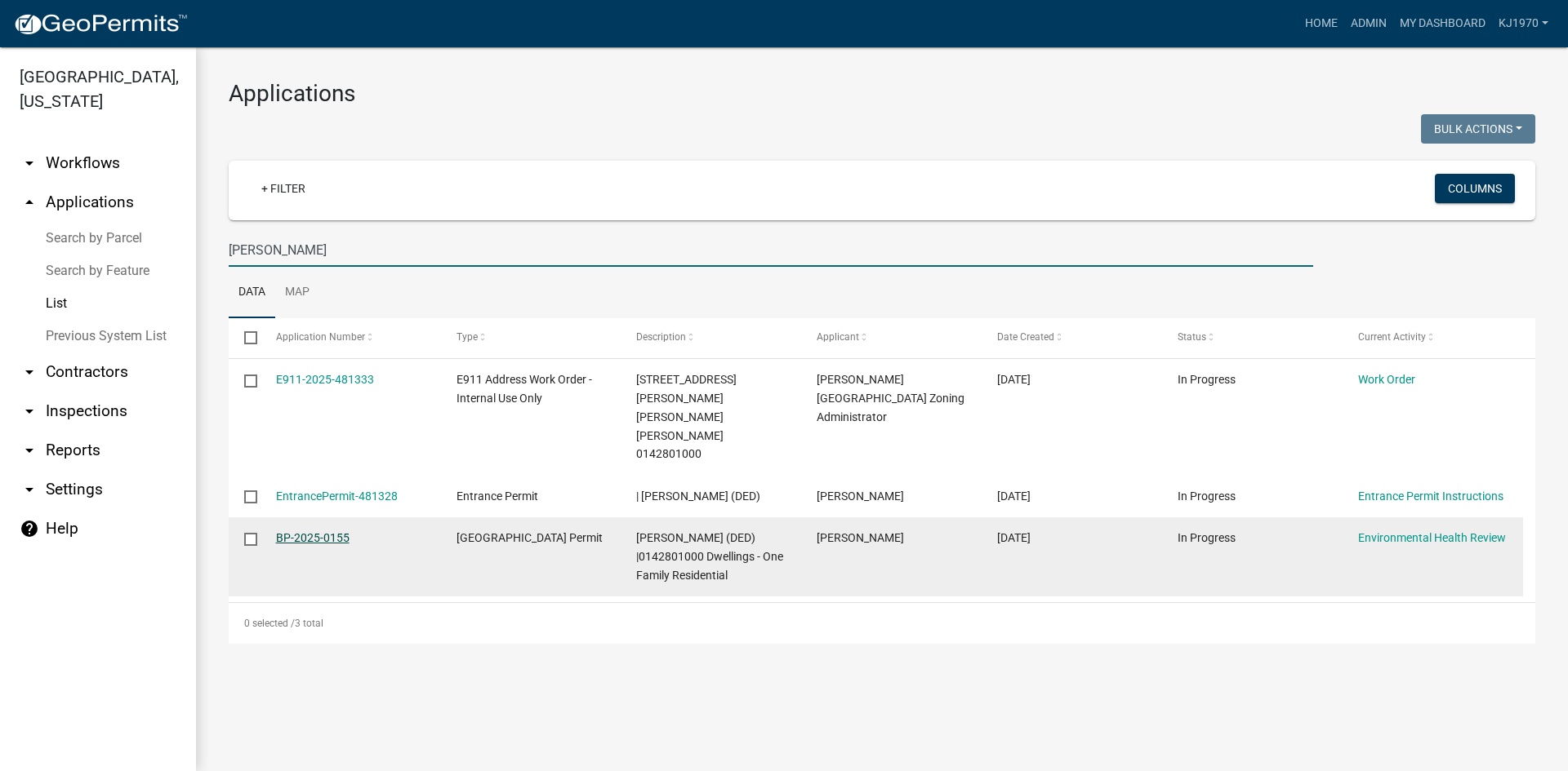
click at [287, 531] on link "BP-2025-0155" at bounding box center [312, 538] width 73 height 13
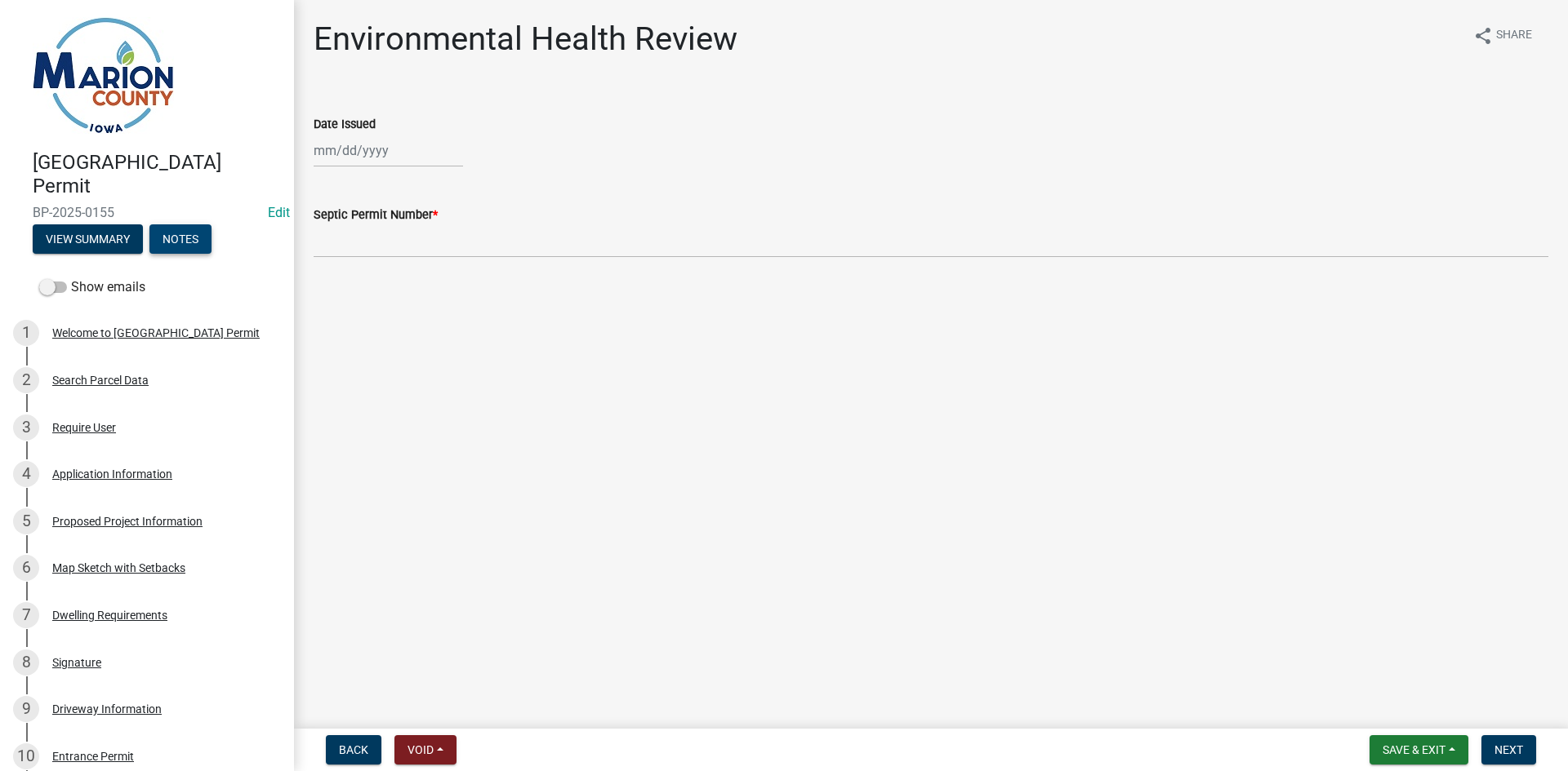
click at [187, 242] on button "Notes" at bounding box center [180, 239] width 62 height 29
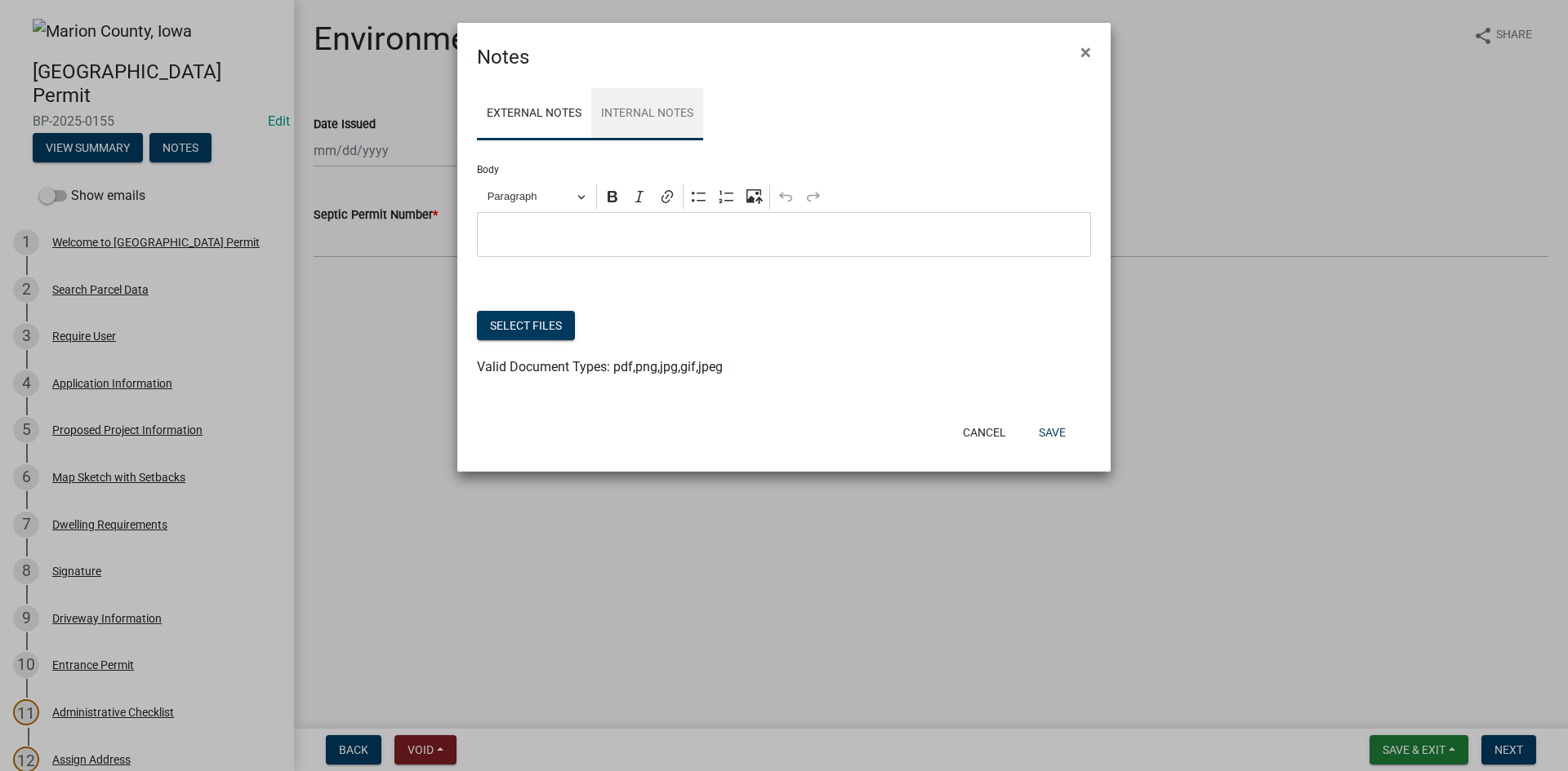
click at [669, 106] on link "Internal Notes" at bounding box center [646, 114] width 111 height 52
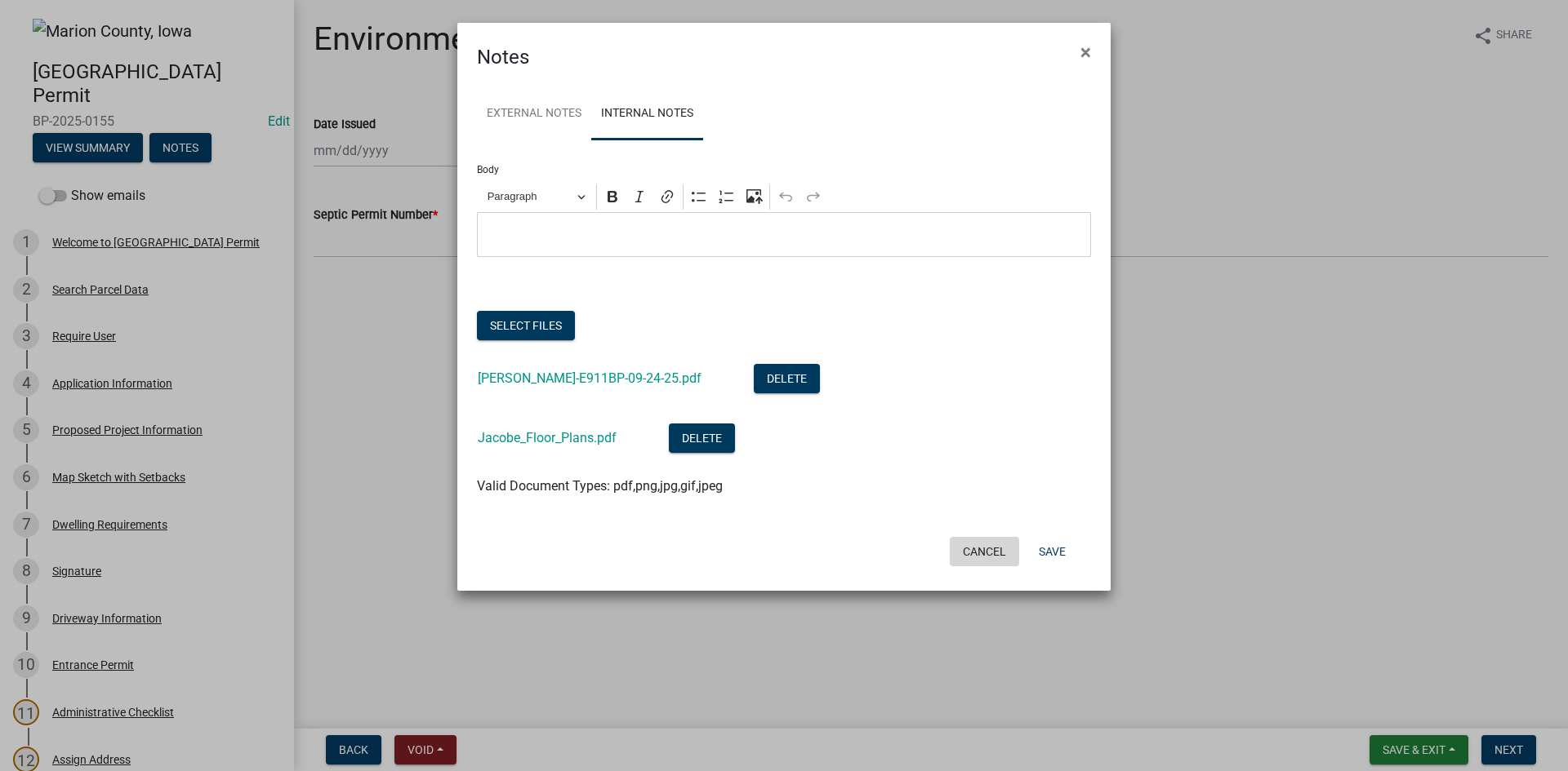
click at [968, 550] on button "Cancel" at bounding box center [984, 551] width 69 height 29
